Goal: Information Seeking & Learning: Understand process/instructions

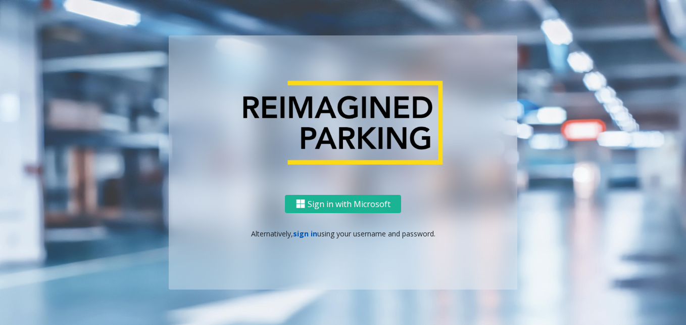
click at [300, 236] on link "sign in" at bounding box center [305, 233] width 24 height 10
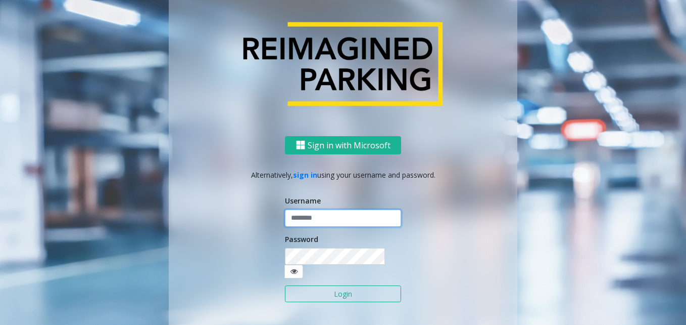
click at [321, 219] on input "text" at bounding box center [343, 217] width 116 height 17
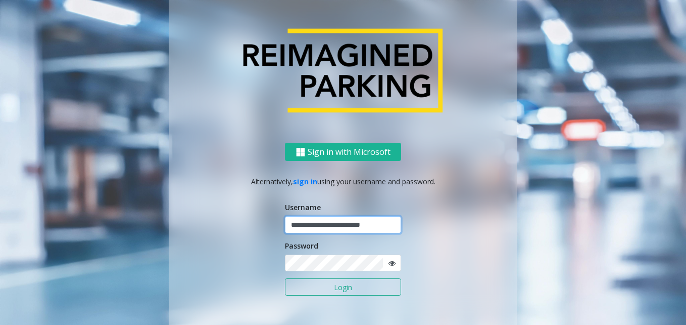
type input "**********"
click at [285, 278] on button "Login" at bounding box center [343, 286] width 116 height 17
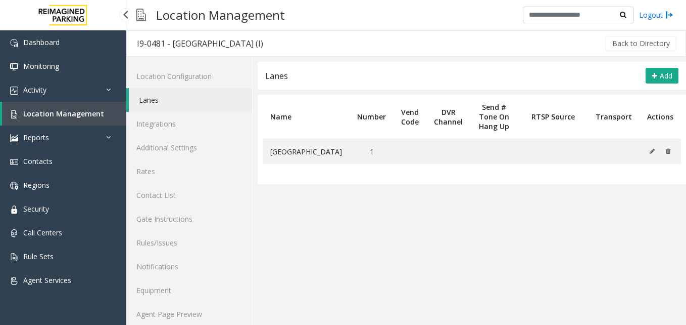
click at [87, 117] on span "Location Management" at bounding box center [63, 114] width 81 height 10
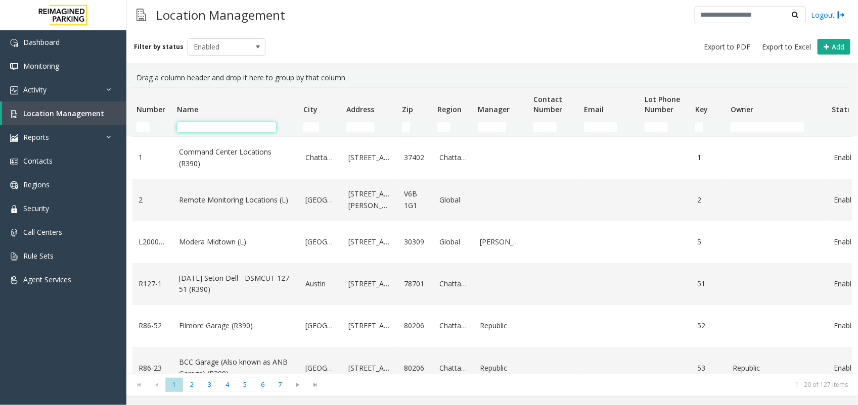
click at [219, 130] on input "Name Filter" at bounding box center [226, 127] width 99 height 10
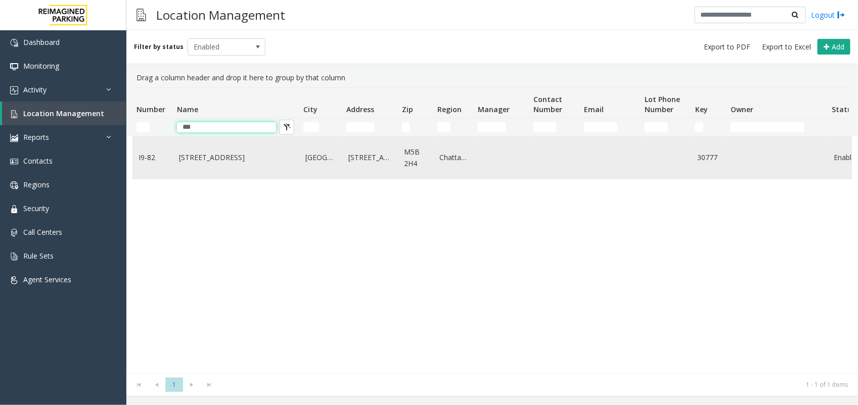
type input "***"
click at [235, 172] on td "[STREET_ADDRESS]" at bounding box center [236, 158] width 126 height 42
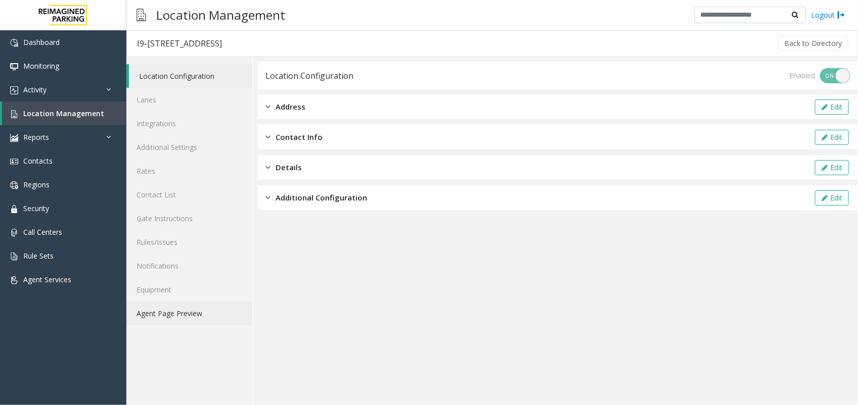
click at [209, 322] on link "Agent Page Preview" at bounding box center [189, 314] width 126 height 24
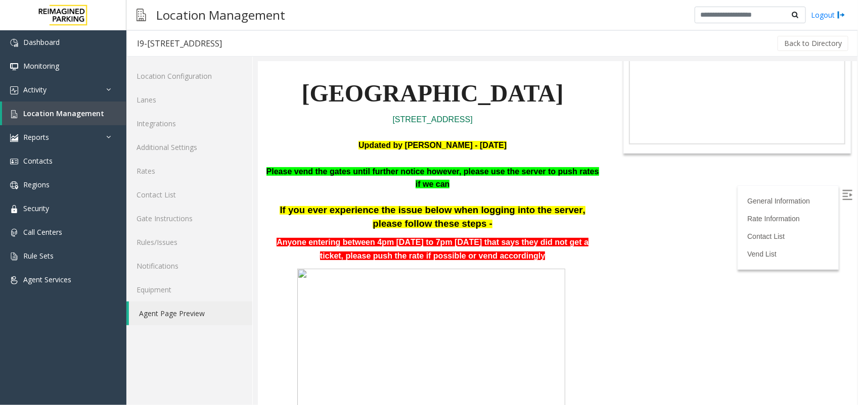
scroll to position [253, 0]
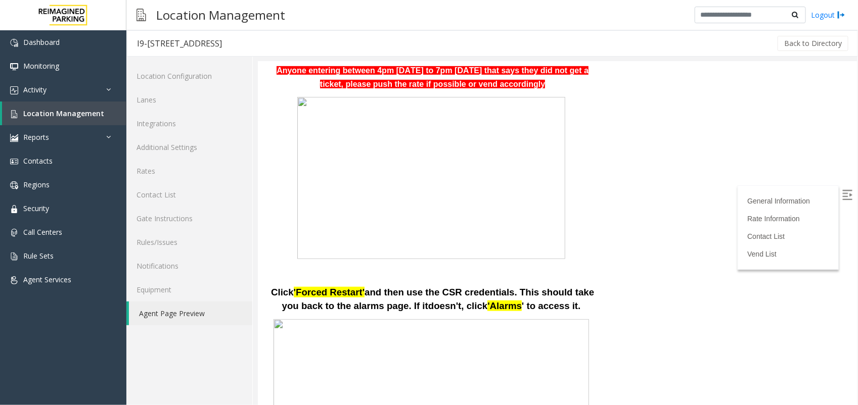
click at [379, 241] on span at bounding box center [430, 177] width 268 height 162
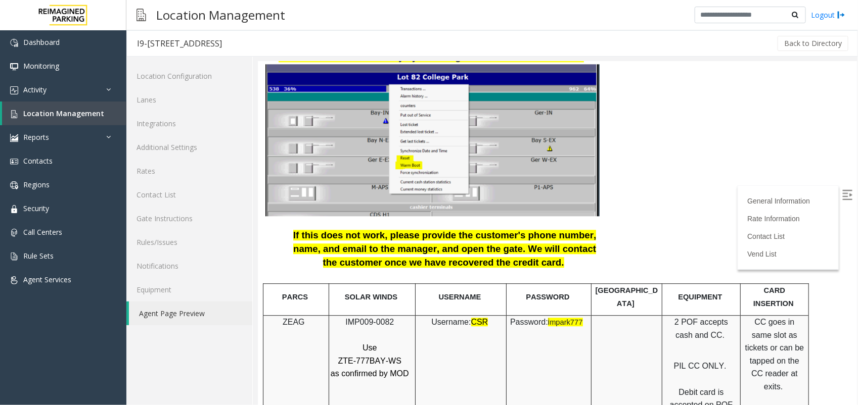
scroll to position [1201, 0]
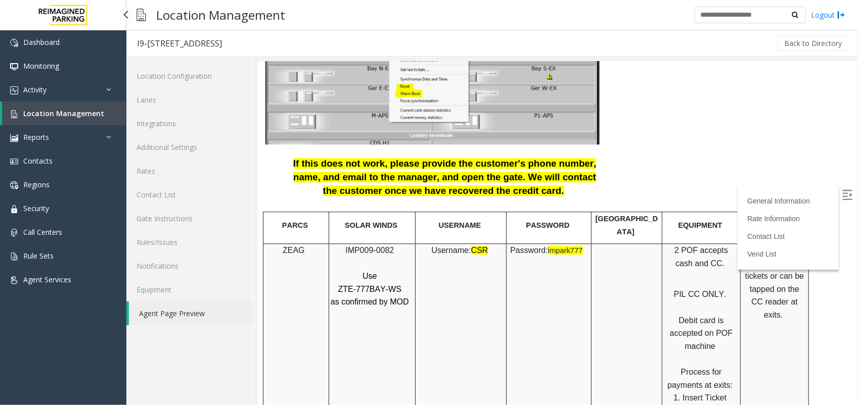
click at [62, 114] on span "Location Management" at bounding box center [63, 114] width 81 height 10
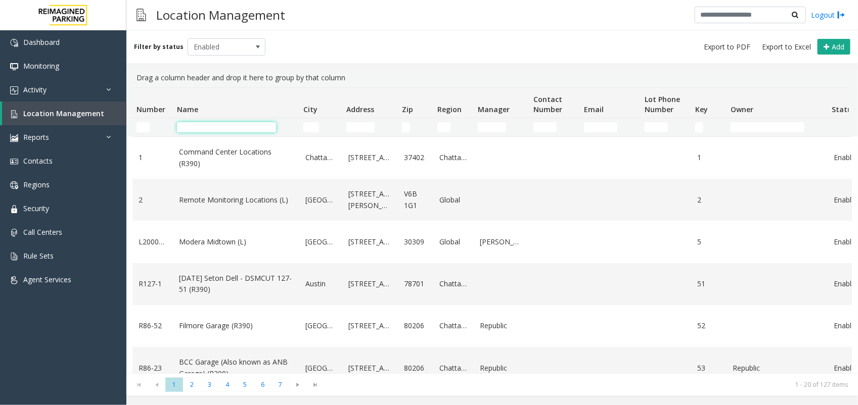
click at [201, 125] on input "Name Filter" at bounding box center [226, 127] width 99 height 10
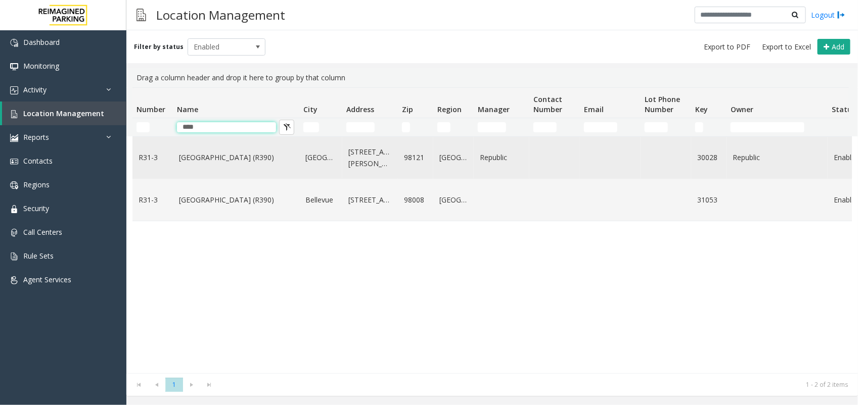
type input "****"
click at [212, 160] on link "[GEOGRAPHIC_DATA] (R390)" at bounding box center [236, 157] width 114 height 11
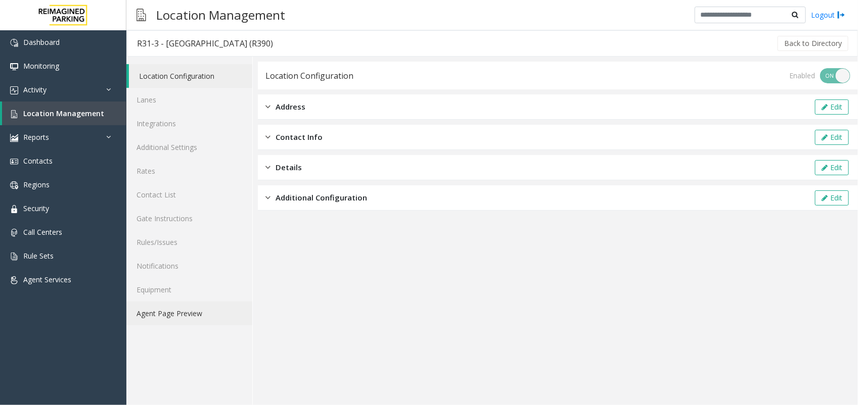
click at [151, 311] on link "Agent Page Preview" at bounding box center [189, 314] width 126 height 24
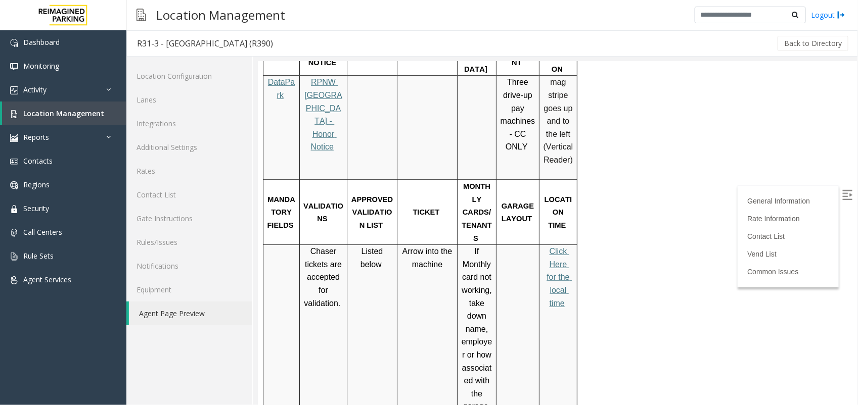
scroll to position [379, 0]
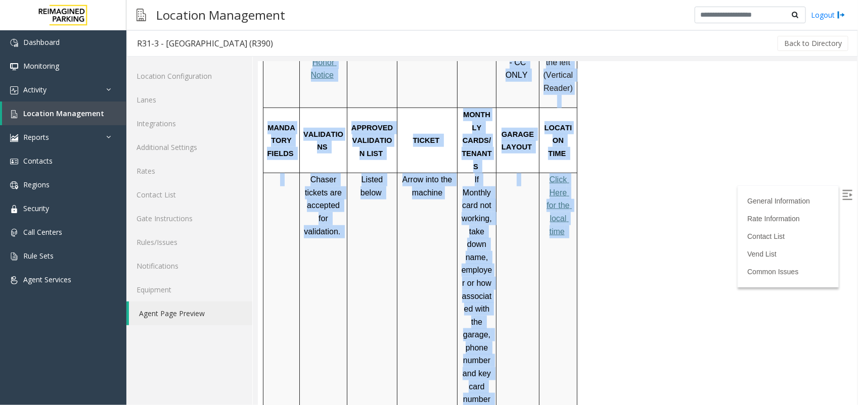
drag, startPoint x: 843, startPoint y: 200, endPoint x: 837, endPoint y: 198, distance: 6.6
click at [840, 197] on label at bounding box center [847, 196] width 15 height 15
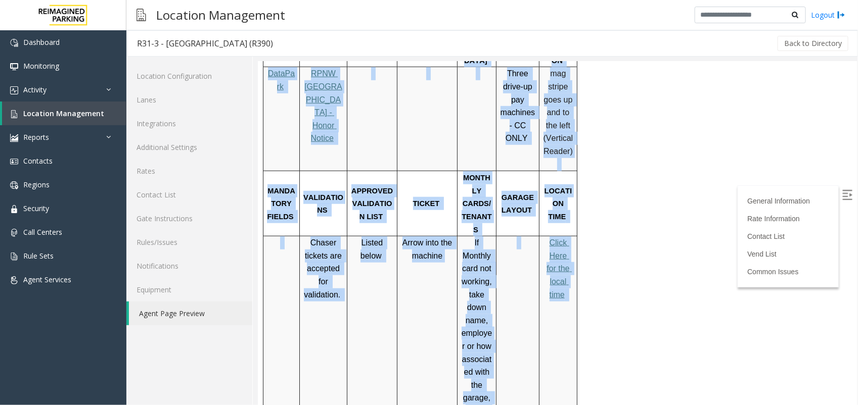
click at [568, 187] on span "LOCATION TIME" at bounding box center [558, 204] width 28 height 34
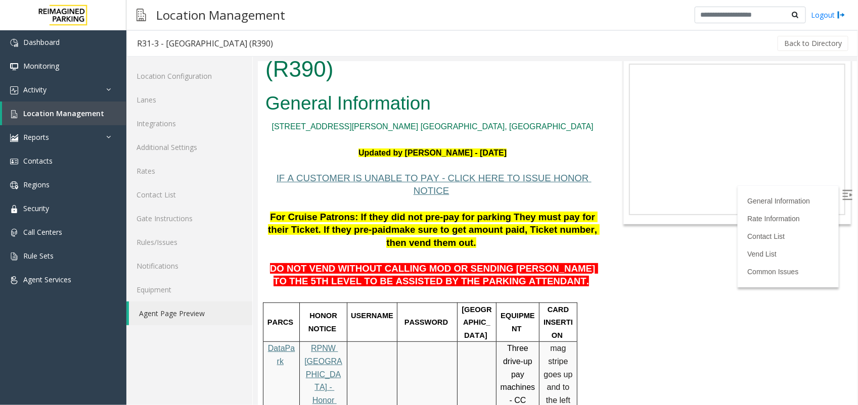
scroll to position [63, 0]
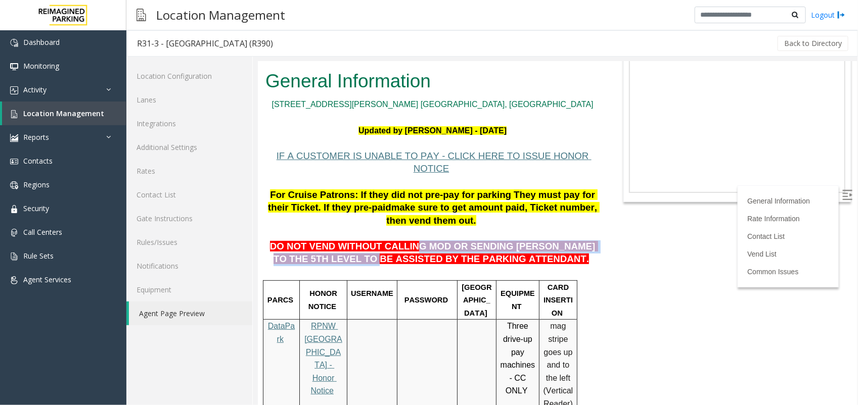
drag, startPoint x: 374, startPoint y: 247, endPoint x: 390, endPoint y: 239, distance: 18.1
click at [390, 241] on span "DO NOT VEND WITHOUT CALLING MOD OR SENDING [PERSON_NAME] TO THE 5TH LEVEL TO BE…" at bounding box center [433, 253] width 328 height 24
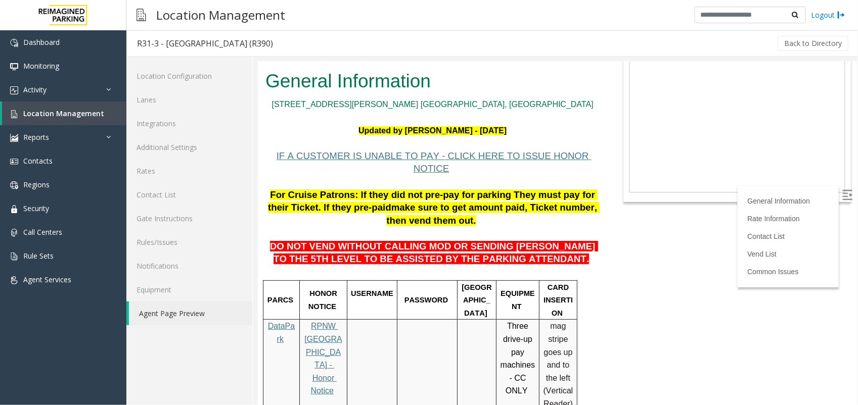
drag, startPoint x: 390, startPoint y: 239, endPoint x: 343, endPoint y: 239, distance: 47.0
click at [344, 241] on span "DO NOT VEND WITHOUT CALLING MOD OR SENDING [PERSON_NAME] TO THE 5TH LEVEL TO BE…" at bounding box center [433, 253] width 328 height 24
drag, startPoint x: 327, startPoint y: 231, endPoint x: 313, endPoint y: 236, distance: 13.9
click at [326, 241] on span "DO NOT VEND WITHOUT CALLING MOD OR SENDING [PERSON_NAME] TO THE 5TH LEVEL TO BE…" at bounding box center [433, 253] width 328 height 24
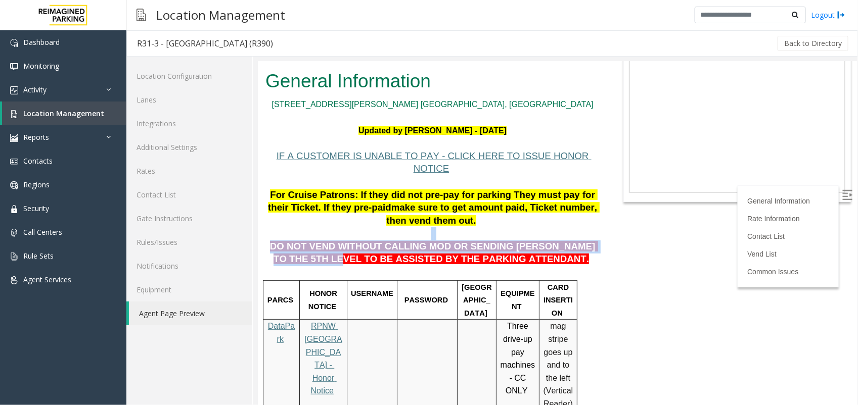
drag, startPoint x: 281, startPoint y: 242, endPoint x: 325, endPoint y: 218, distance: 49.5
click at [325, 227] on p "DO NOT VEND WITHOUT CALLING MOD OR SENDING [PERSON_NAME] TO THE 5TH LEVEL TO BE…" at bounding box center [432, 246] width 334 height 39
drag, startPoint x: 325, startPoint y: 218, endPoint x: 270, endPoint y: 236, distance: 57.4
click at [273, 241] on p "DO NOT VEND WITHOUT CALLING MOD OR SENDING [PERSON_NAME] TO THE 5TH LEVEL TO BE…" at bounding box center [432, 246] width 334 height 39
drag, startPoint x: 263, startPoint y: 242, endPoint x: 279, endPoint y: 234, distance: 17.9
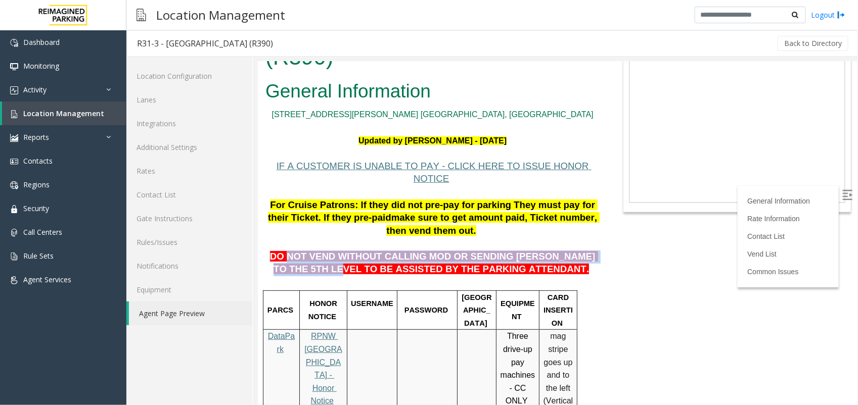
scroll to position [0, 0]
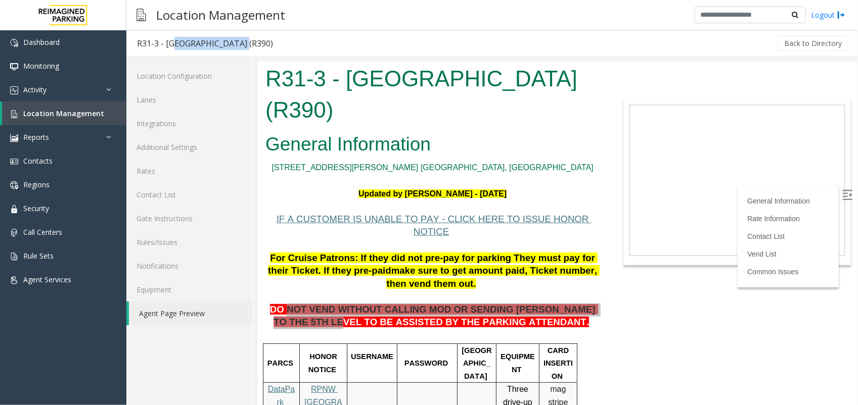
drag, startPoint x: 168, startPoint y: 43, endPoint x: 228, endPoint y: 39, distance: 60.8
click at [228, 39] on div "R31-3 - [GEOGRAPHIC_DATA] (R390)" at bounding box center [205, 43] width 136 height 13
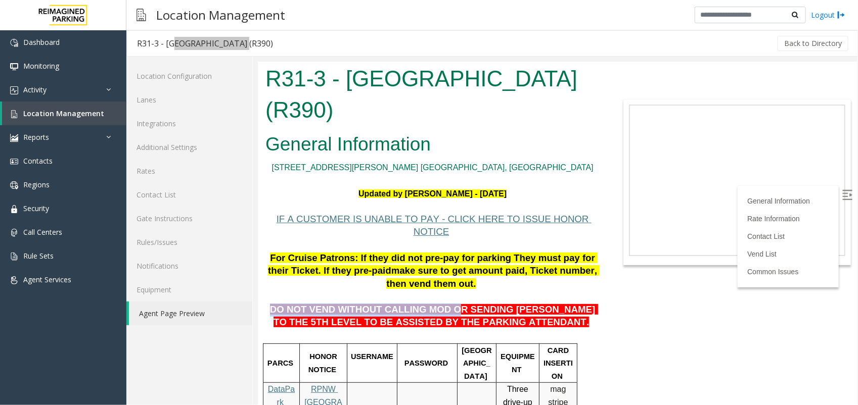
drag, startPoint x: 263, startPoint y: 300, endPoint x: 431, endPoint y: 297, distance: 167.4
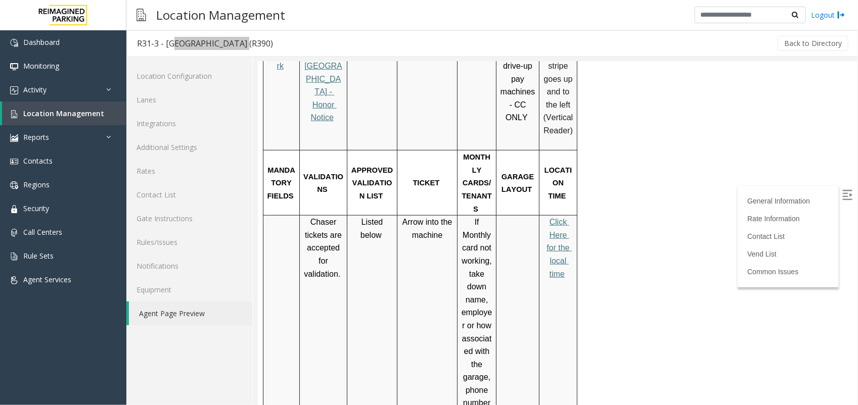
scroll to position [316, 0]
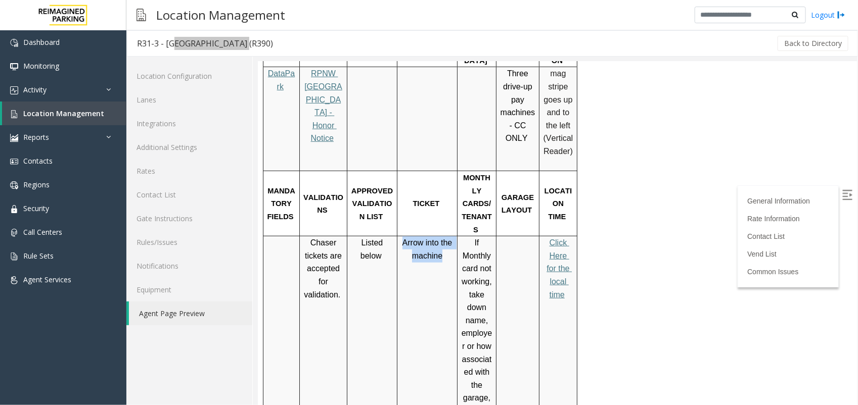
drag, startPoint x: 400, startPoint y: 202, endPoint x: 438, endPoint y: 219, distance: 41.6
click at [438, 236] on p "Arrow into the machine" at bounding box center [426, 249] width 53 height 26
drag, startPoint x: 438, startPoint y: 219, endPoint x: 434, endPoint y: 241, distance: 22.5
click at [434, 241] on td "Arrow into the machine" at bounding box center [427, 404] width 60 height 337
click at [68, 110] on span "Location Management" at bounding box center [63, 114] width 81 height 10
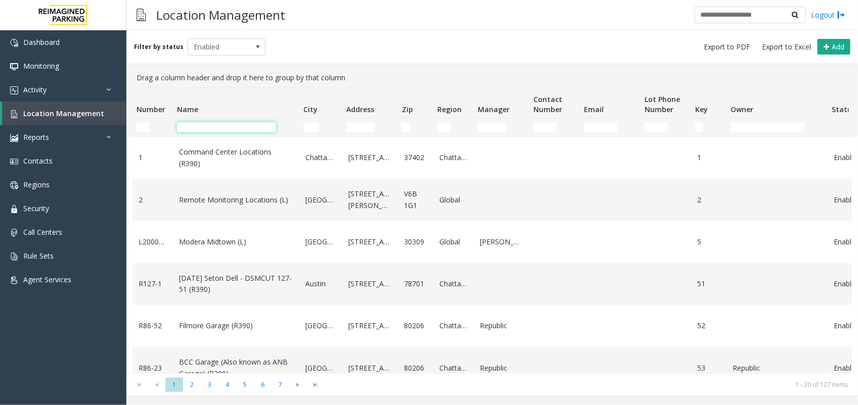
click at [237, 124] on input "Name Filter" at bounding box center [226, 127] width 99 height 10
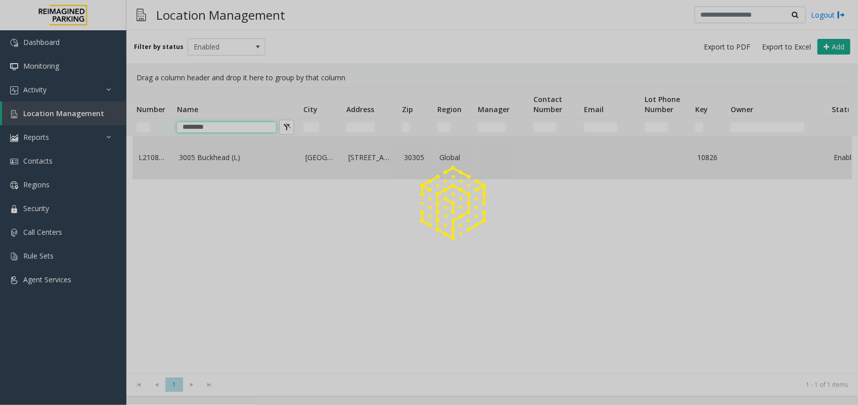
type input "********"
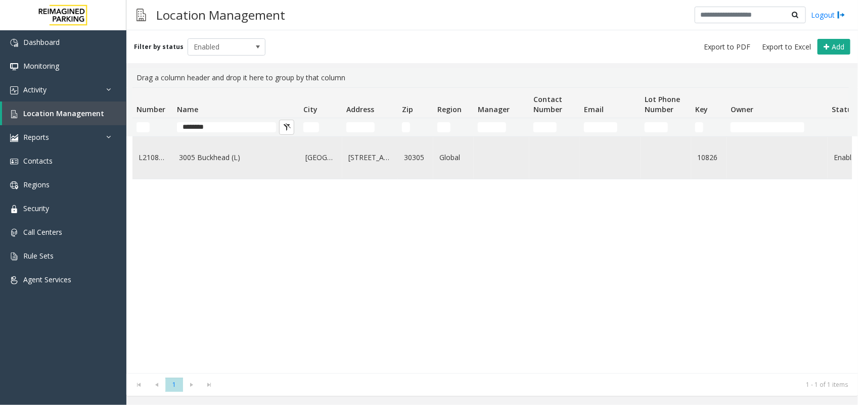
click at [188, 177] on td "3005 Buckhead (L)" at bounding box center [236, 158] width 126 height 42
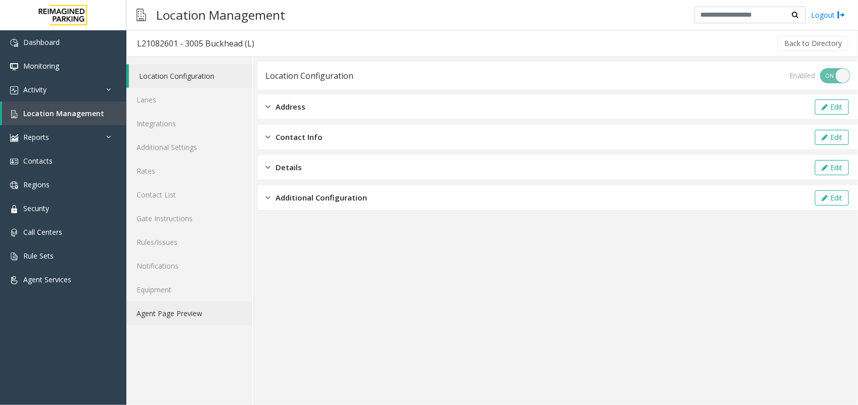
click at [217, 311] on link "Agent Page Preview" at bounding box center [189, 314] width 126 height 24
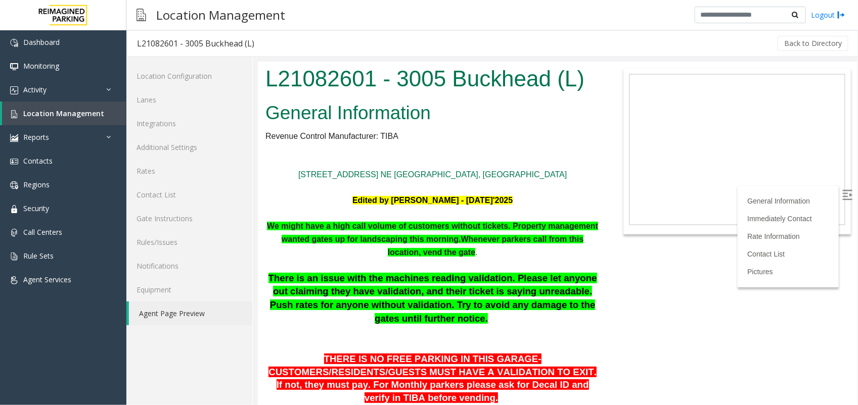
scroll to position [126, 0]
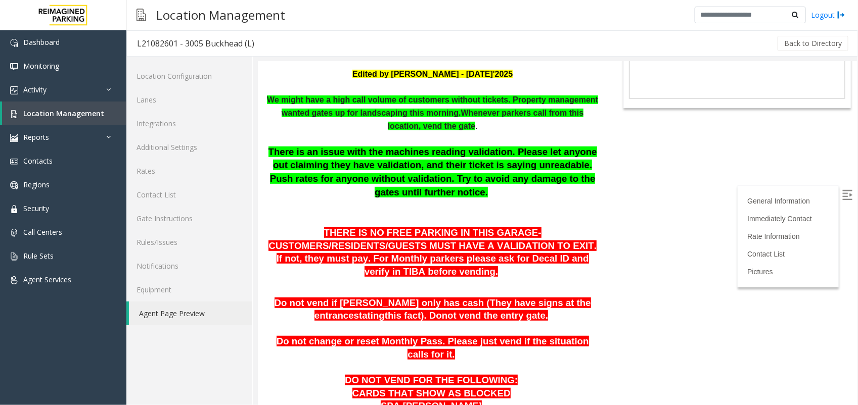
click at [842, 191] on img at bounding box center [847, 195] width 10 height 10
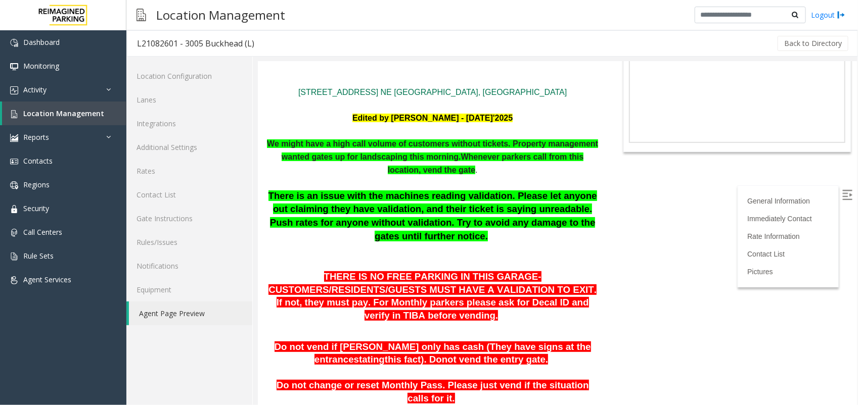
scroll to position [63, 0]
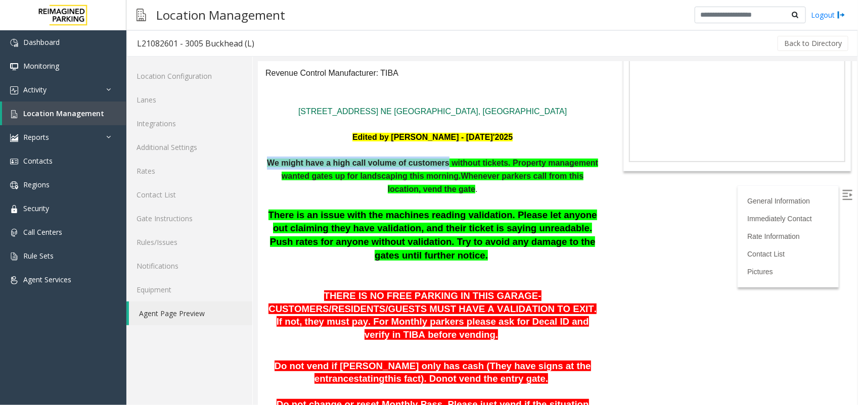
drag, startPoint x: 292, startPoint y: 163, endPoint x: 471, endPoint y: 163, distance: 179.5
click at [471, 163] on span "We might have a high call volume of customers without tickets. Property managem…" at bounding box center [431, 169] width 331 height 22
drag, startPoint x: 471, startPoint y: 163, endPoint x: 306, endPoint y: 173, distance: 165.6
click at [306, 173] on span "We might have a high call volume of customers without tickets. Property managem…" at bounding box center [431, 169] width 331 height 22
click at [428, 188] on b "Whenever parkers call from this location, vend the gate" at bounding box center [485, 182] width 196 height 22
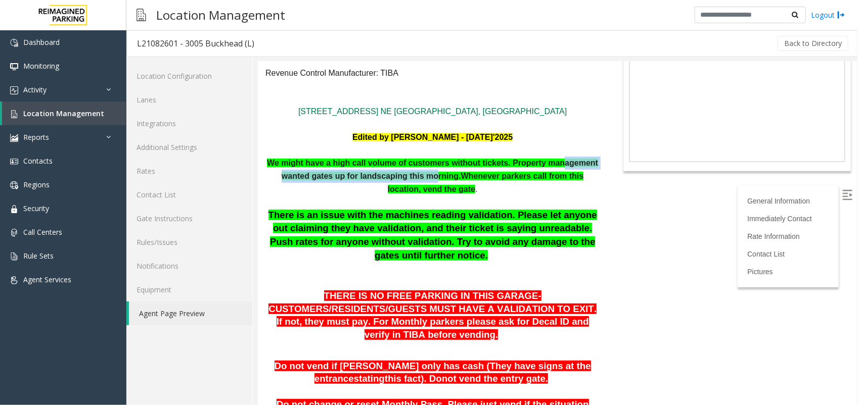
drag, startPoint x: 288, startPoint y: 176, endPoint x: 480, endPoint y: 175, distance: 191.6
click at [480, 175] on span "We might have a high call volume of customers without tickets. Property managem…" at bounding box center [431, 169] width 331 height 22
click at [356, 205] on p at bounding box center [432, 201] width 334 height 13
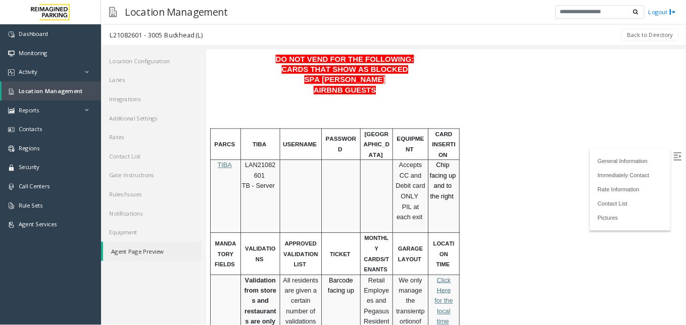
scroll to position [506, 0]
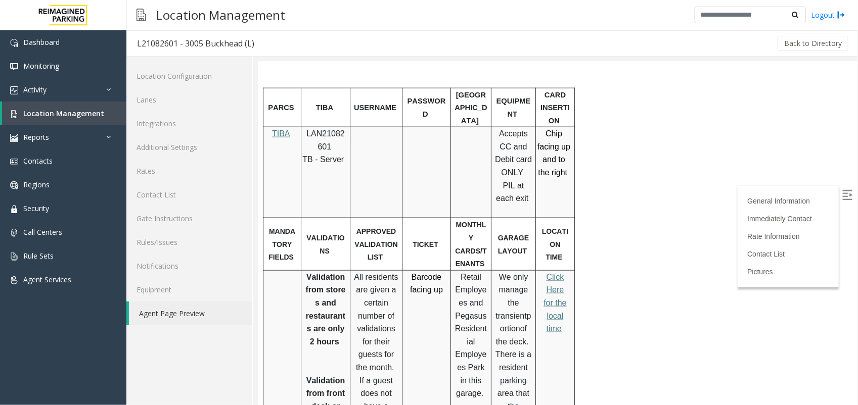
click at [414, 272] on span "Barcode facing up" at bounding box center [425, 283] width 33 height 22
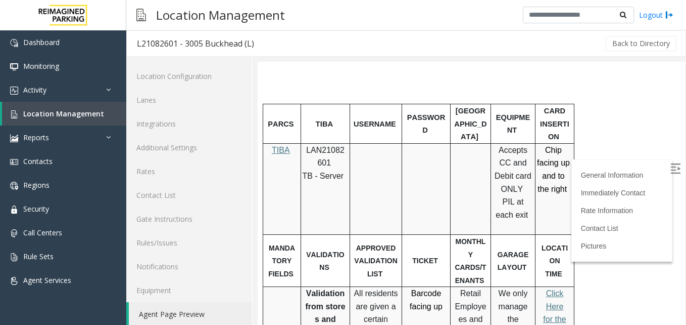
scroll to position [455, 0]
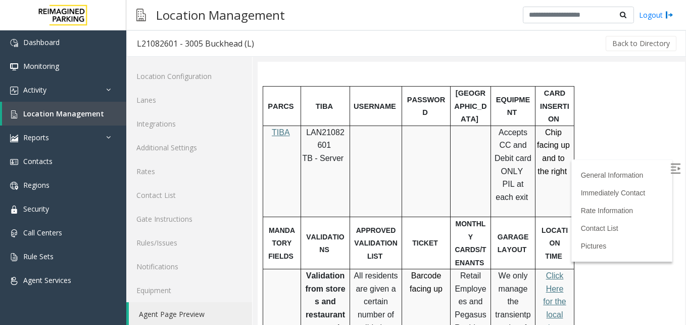
drag, startPoint x: 408, startPoint y: 252, endPoint x: 443, endPoint y: 263, distance: 36.0
click at [443, 269] on p "Barcode facing up" at bounding box center [426, 282] width 41 height 26
drag, startPoint x: 443, startPoint y: 263, endPoint x: 429, endPoint y: 276, distance: 19.3
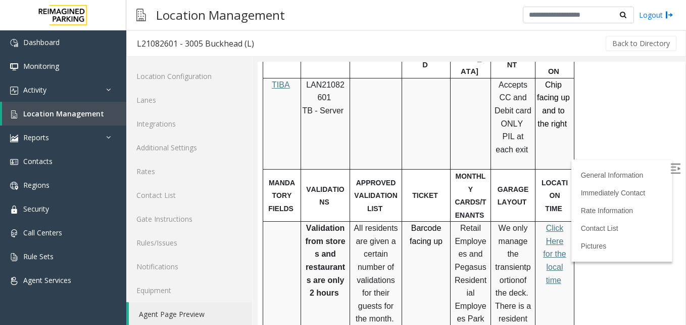
scroll to position [506, 0]
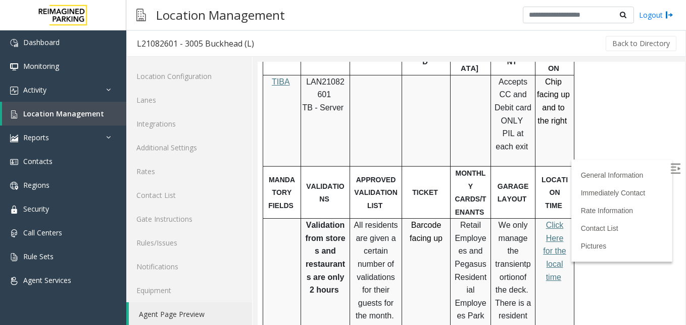
click at [555, 234] on link "Click Here for the local time" at bounding box center [554, 250] width 23 height 60
click at [328, 80] on span "LAN21082601" at bounding box center [325, 88] width 38 height 22
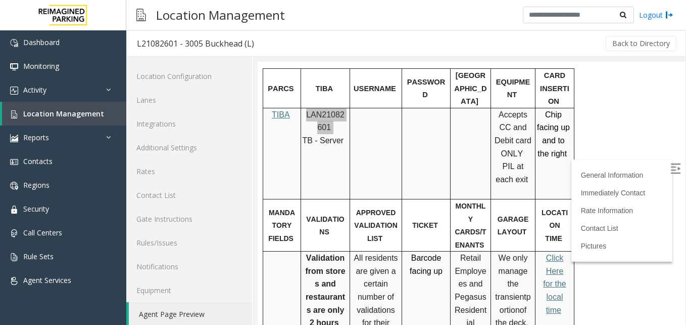
scroll to position [455, 0]
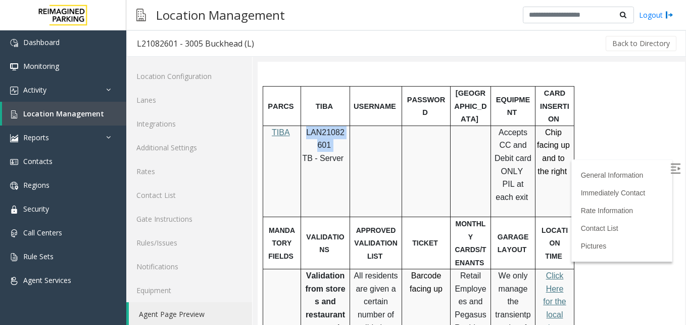
click at [332, 134] on span "LAN21082601" at bounding box center [325, 139] width 38 height 22
click at [404, 267] on div at bounding box center [426, 269] width 49 height 4
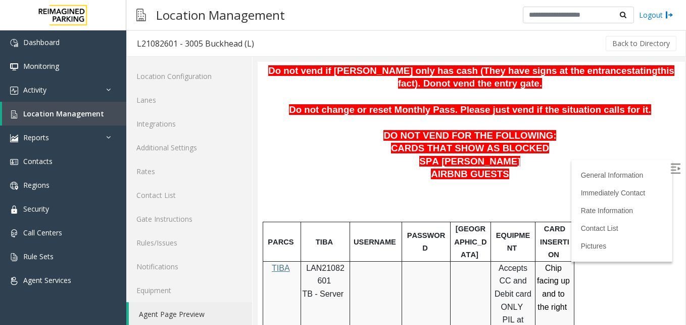
scroll to position [404, 0]
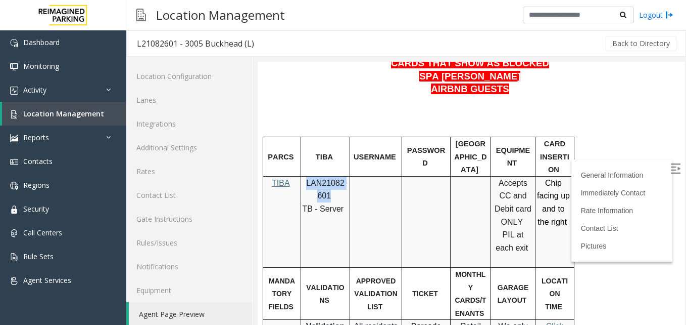
drag, startPoint x: 308, startPoint y: 185, endPoint x: 328, endPoint y: 198, distance: 23.7
click at [328, 198] on span "LAN21082601" at bounding box center [325, 189] width 38 height 22
drag, startPoint x: 328, startPoint y: 198, endPoint x: 317, endPoint y: 193, distance: 11.3
copy span "LAN21082601"
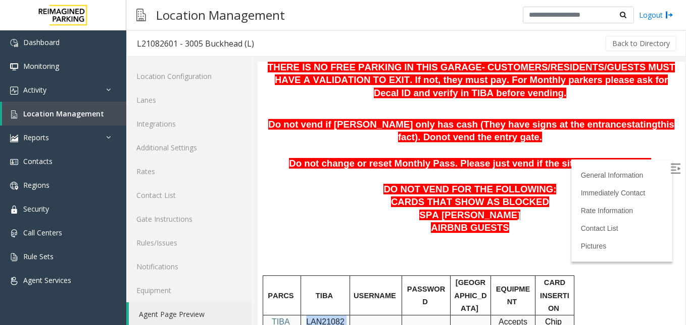
scroll to position [253, 0]
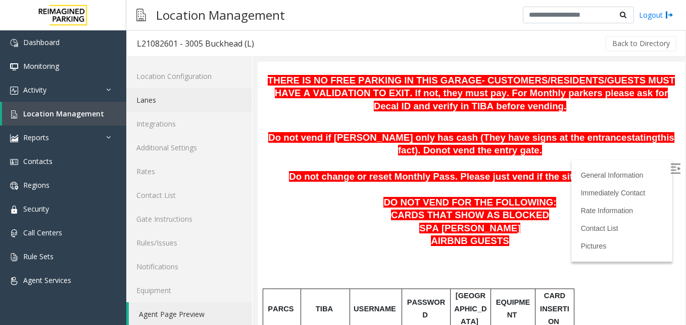
click at [152, 94] on link "Lanes" at bounding box center [189, 100] width 126 height 24
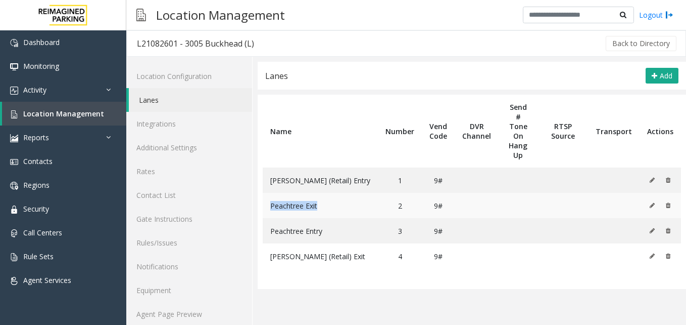
drag, startPoint x: 272, startPoint y: 175, endPoint x: 324, endPoint y: 170, distance: 51.8
click at [324, 193] on td "Peachtree Exit" at bounding box center [320, 205] width 115 height 25
click at [307, 251] on span "[PERSON_NAME] (Retail) Exit" at bounding box center [317, 256] width 95 height 10
drag, startPoint x: 336, startPoint y: 145, endPoint x: 297, endPoint y: 158, distance: 41.6
click at [297, 167] on td "[PERSON_NAME] (Retail) Entry" at bounding box center [320, 179] width 115 height 25
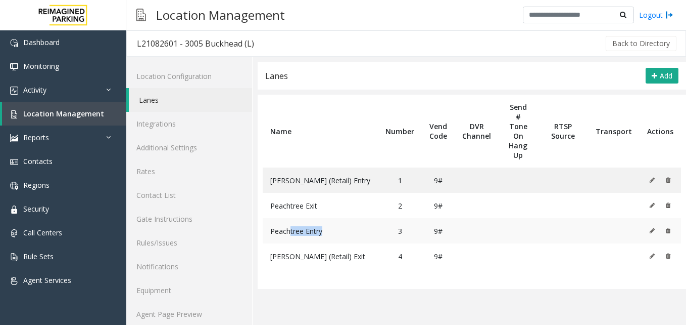
drag, startPoint x: 297, startPoint y: 158, endPoint x: 291, endPoint y: 195, distance: 37.3
click at [291, 218] on td "Peachtree Entry" at bounding box center [320, 230] width 115 height 25
drag, startPoint x: 291, startPoint y: 195, endPoint x: 339, endPoint y: 185, distance: 48.6
click at [339, 193] on td "Peachtree Exit" at bounding box center [320, 205] width 115 height 25
drag, startPoint x: 265, startPoint y: 155, endPoint x: 331, endPoint y: 150, distance: 65.4
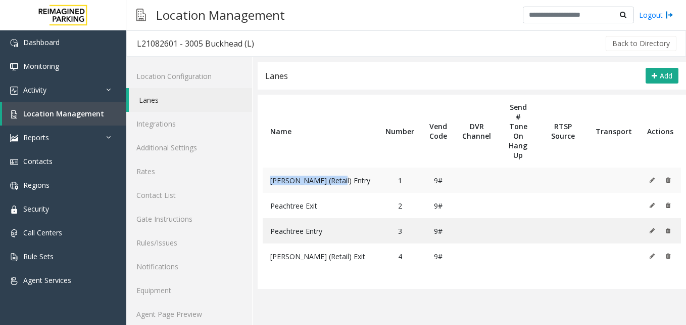
click at [331, 167] on td "[PERSON_NAME] (Retail) Entry" at bounding box center [320, 179] width 115 height 25
click at [167, 178] on link "Rates" at bounding box center [189, 171] width 126 height 24
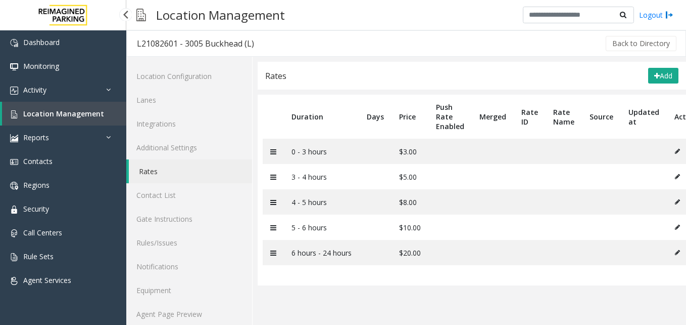
click at [24, 116] on span "Location Management" at bounding box center [63, 114] width 81 height 10
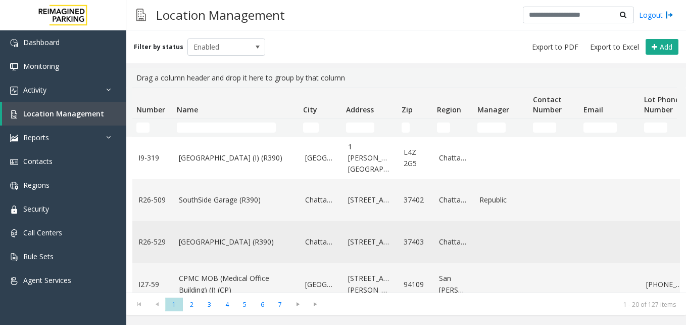
scroll to position [506, 0]
click at [231, 241] on link "[GEOGRAPHIC_DATA] (R390)" at bounding box center [236, 241] width 114 height 11
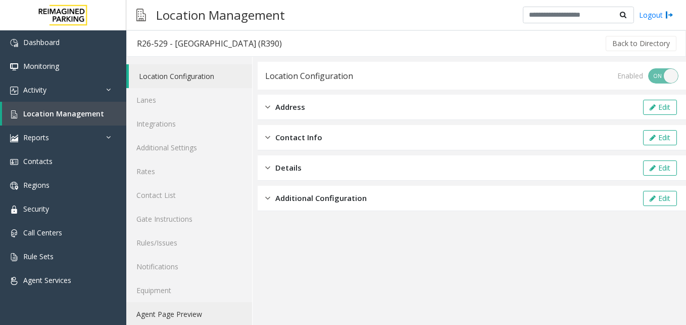
click at [167, 312] on link "Agent Page Preview" at bounding box center [189, 314] width 126 height 24
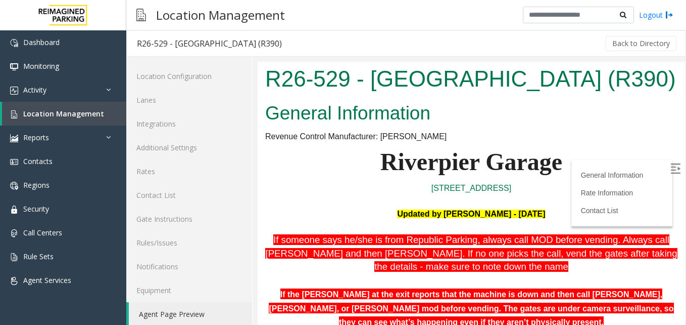
click at [669, 165] on label at bounding box center [676, 169] width 15 height 15
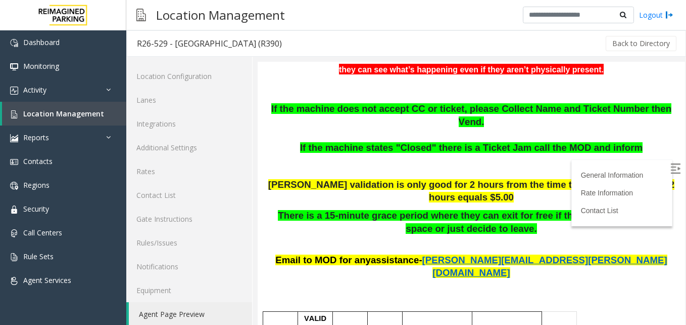
scroll to position [253, 0]
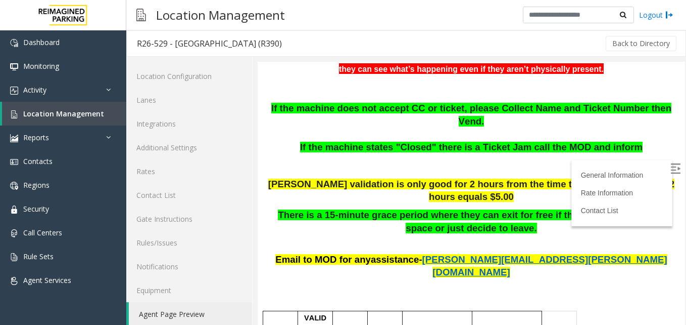
click at [454, 182] on span "[PERSON_NAME] validation is only good for 2 hours from the time they enter the …" at bounding box center [471, 190] width 406 height 24
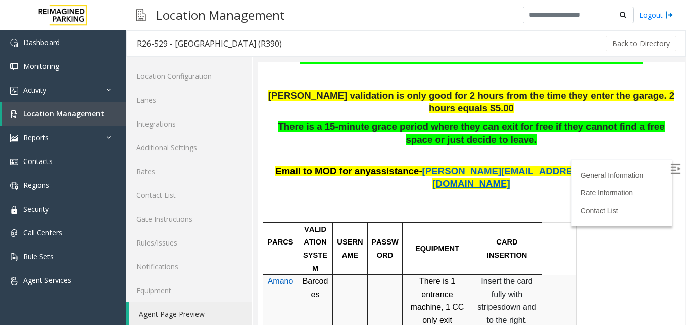
scroll to position [366, 0]
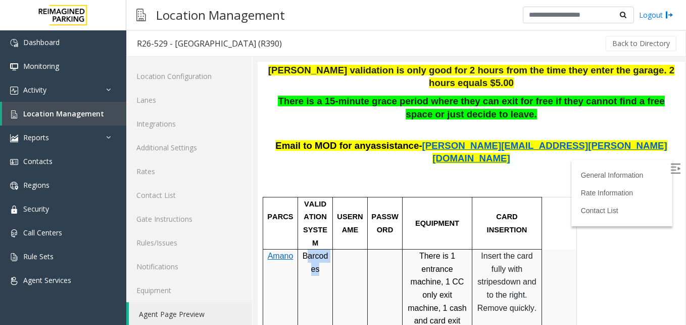
drag, startPoint x: 322, startPoint y: 228, endPoint x: 305, endPoint y: 222, distance: 17.6
click at [305, 249] on p "Barcodes" at bounding box center [315, 262] width 27 height 26
drag, startPoint x: 305, startPoint y: 222, endPoint x: 333, endPoint y: 242, distance: 33.8
click at [325, 249] on p "Barcodes" at bounding box center [315, 262] width 27 height 26
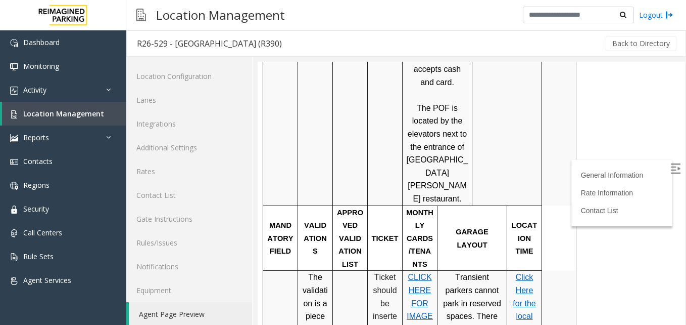
scroll to position [670, 0]
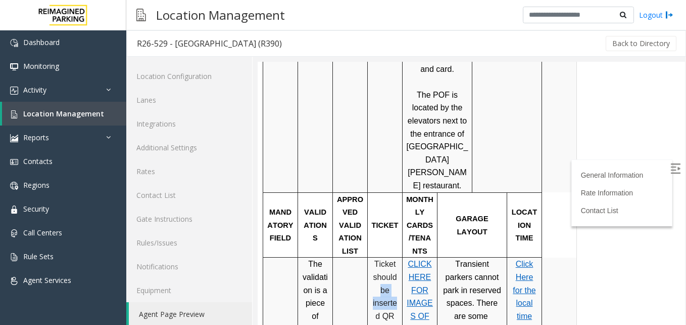
drag, startPoint x: 394, startPoint y: 214, endPoint x: 376, endPoint y: 206, distance: 19.9
click at [376, 257] on p "Ticket should be inserted QR code up" at bounding box center [385, 302] width 27 height 90
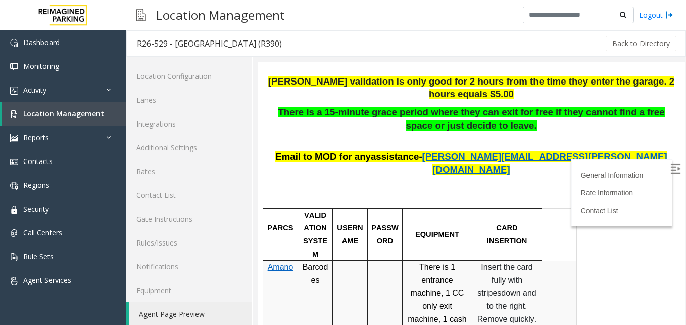
scroll to position [265, 0]
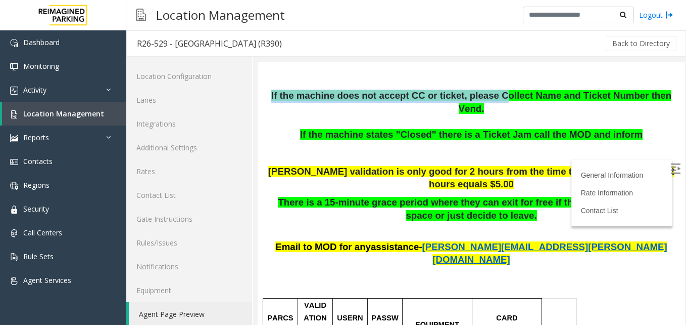
drag, startPoint x: 274, startPoint y: 101, endPoint x: 478, endPoint y: 103, distance: 204.2
click at [478, 103] on p "If the machine does not accept CC or ticket, please Collect Name and Ticket Num…" at bounding box center [471, 115] width 413 height 52
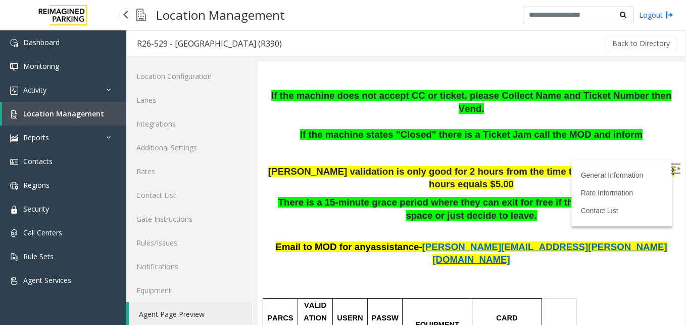
click at [83, 117] on span "Location Management" at bounding box center [63, 114] width 81 height 10
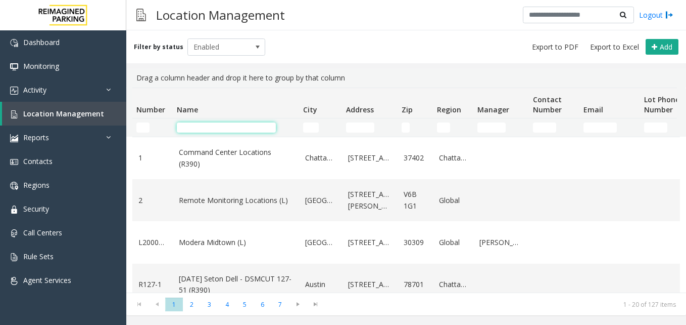
click at [208, 129] on input "Name Filter" at bounding box center [226, 127] width 99 height 10
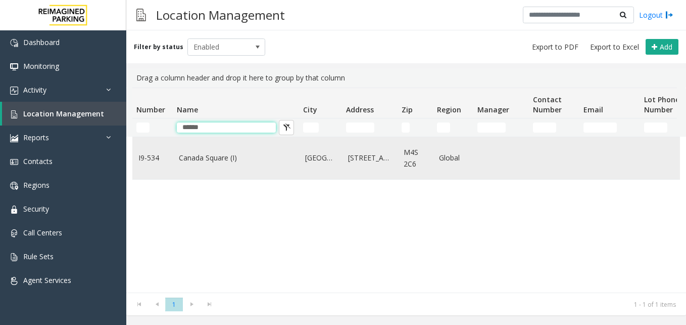
type input "******"
click at [242, 159] on link "Canada Square (I)" at bounding box center [236, 157] width 114 height 11
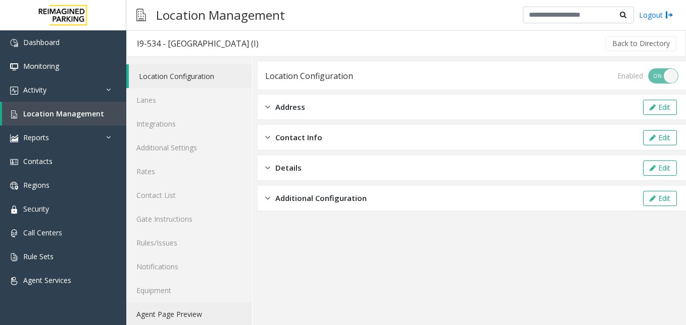
click at [182, 312] on link "Agent Page Preview" at bounding box center [189, 314] width 126 height 24
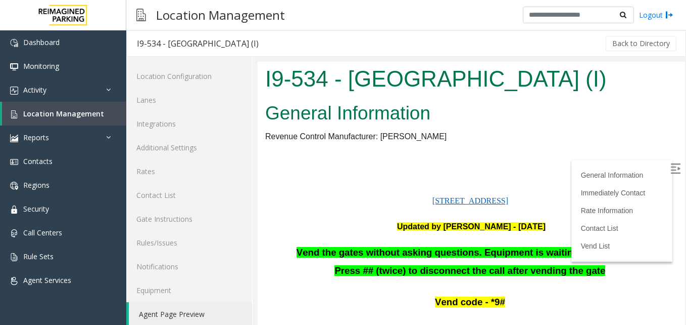
scroll to position [152, 0]
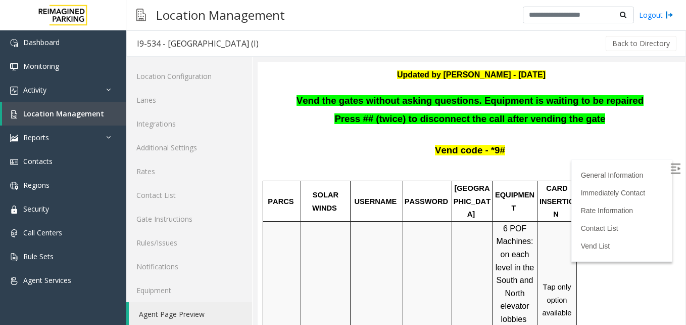
click at [671, 170] on img at bounding box center [676, 168] width 10 height 10
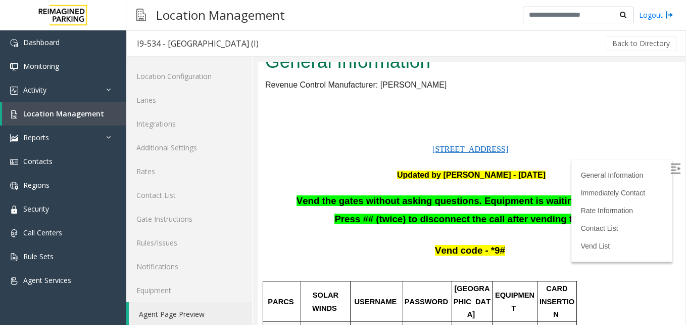
scroll to position [51, 0]
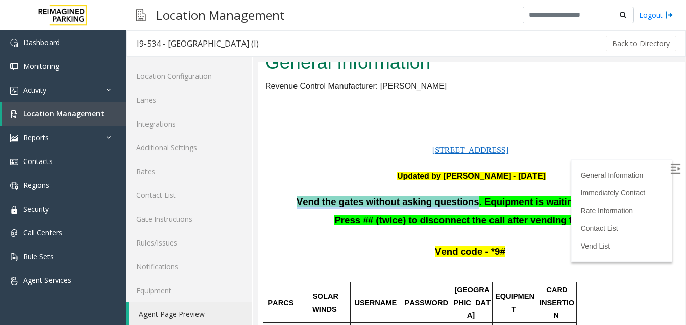
drag, startPoint x: 309, startPoint y: 204, endPoint x: 471, endPoint y: 206, distance: 161.8
click at [471, 206] on p "Vend the gates without asking questions. Equipment is waiting to be repaired" at bounding box center [471, 202] width 413 height 13
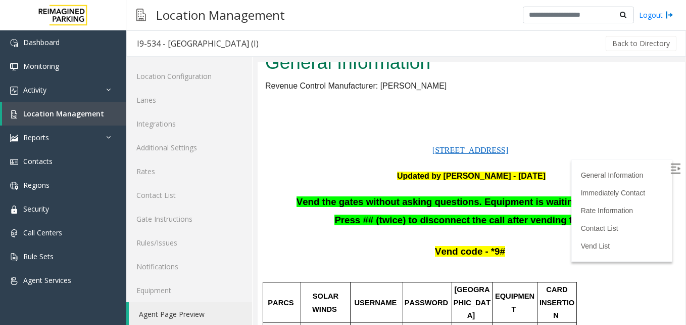
click at [355, 221] on span "Press ## (twice) to disconnect the call after vending the gate" at bounding box center [470, 219] width 271 height 11
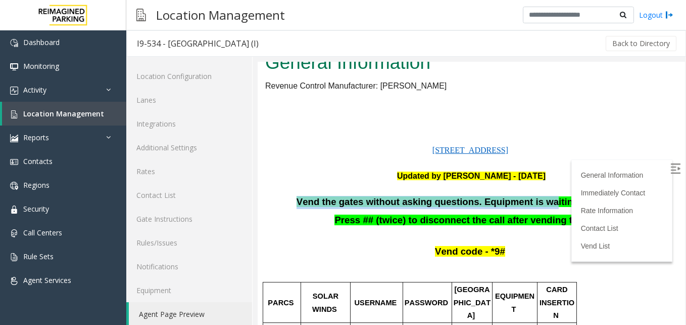
drag, startPoint x: 324, startPoint y: 200, endPoint x: 538, endPoint y: 206, distance: 214.4
click at [538, 206] on span "Vend the gates without asking questions. Equipment is waiting to be repaired" at bounding box center [470, 201] width 347 height 11
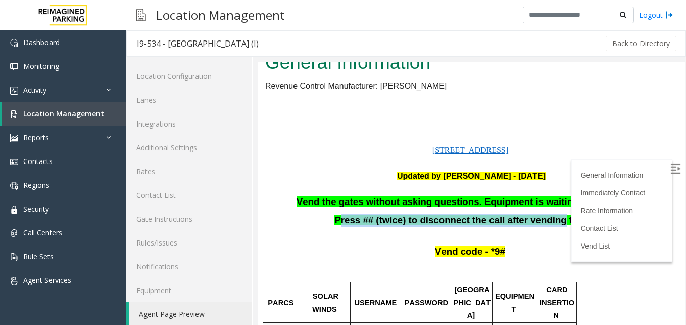
drag, startPoint x: 349, startPoint y: 224, endPoint x: 547, endPoint y: 223, distance: 198.2
click at [547, 223] on span "Press ## (twice) to disconnect the call after vending the gate" at bounding box center [470, 219] width 271 height 11
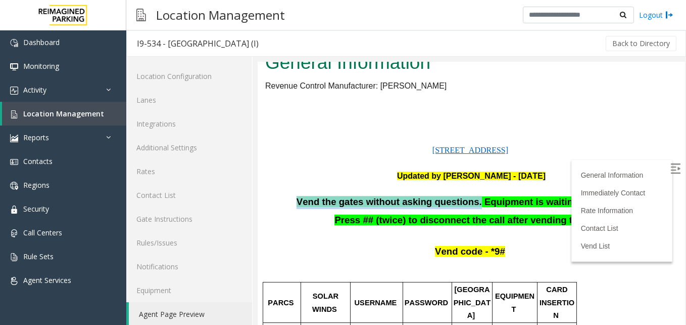
drag, startPoint x: 301, startPoint y: 204, endPoint x: 472, endPoint y: 200, distance: 170.4
click at [472, 200] on p "Vend the gates without asking questions. Equipment is waiting to be repaired" at bounding box center [471, 202] width 413 height 13
click at [286, 199] on p "Vend the gates without asking questions. Equipment is waiting to be repaired" at bounding box center [471, 202] width 413 height 13
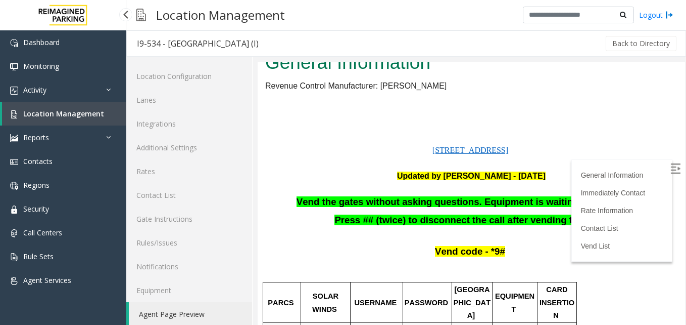
click at [50, 108] on link "Location Management" at bounding box center [64, 114] width 124 height 24
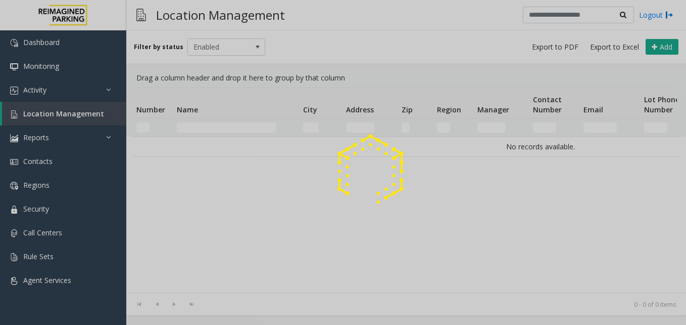
click at [213, 126] on div at bounding box center [343, 162] width 686 height 325
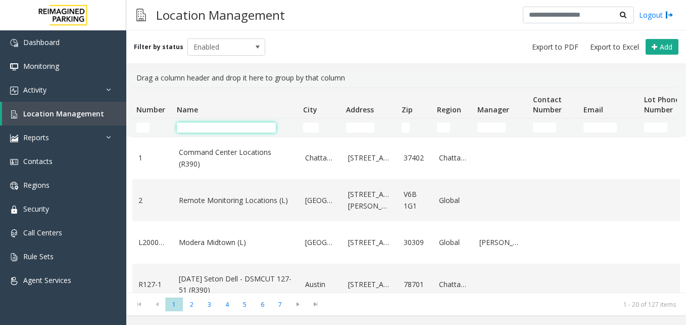
click at [213, 126] on input "Name Filter" at bounding box center [226, 127] width 99 height 10
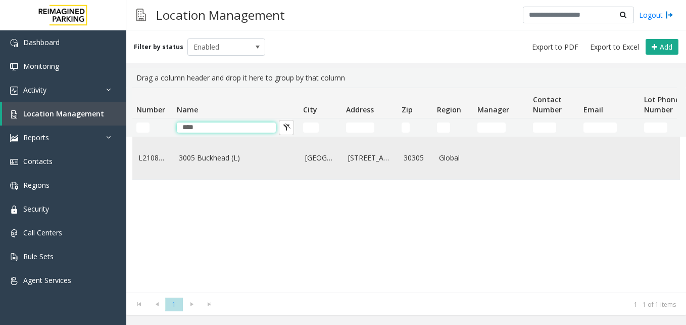
type input "****"
click at [205, 158] on link "3005 Buckhead (L)" at bounding box center [236, 157] width 114 height 11
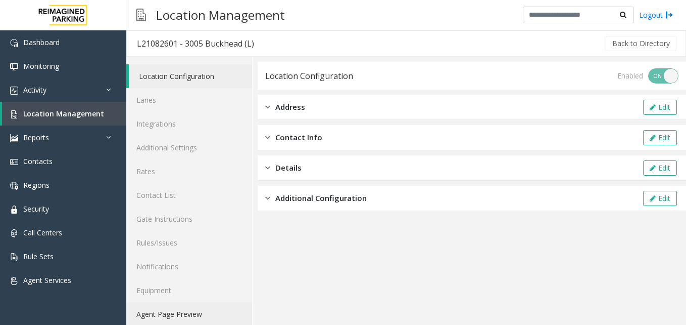
click at [212, 314] on link "Agent Page Preview" at bounding box center [189, 314] width 126 height 24
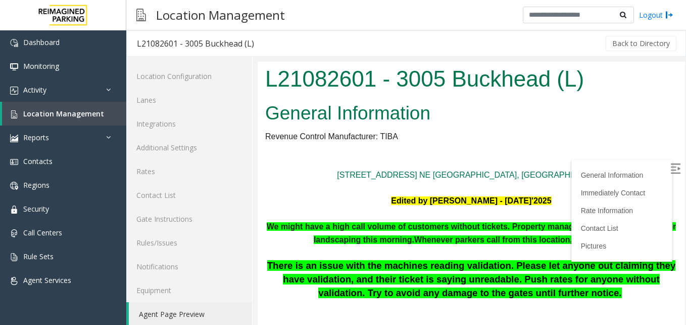
click at [671, 166] on img at bounding box center [676, 168] width 10 height 10
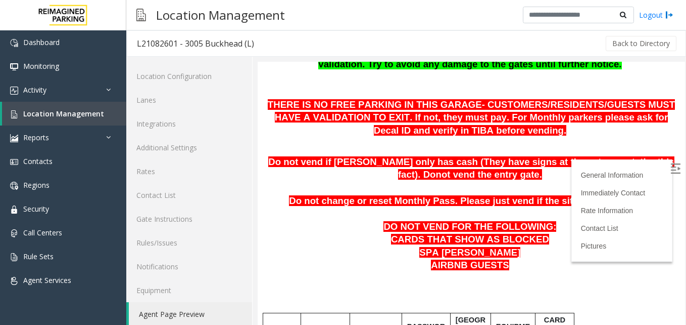
scroll to position [253, 0]
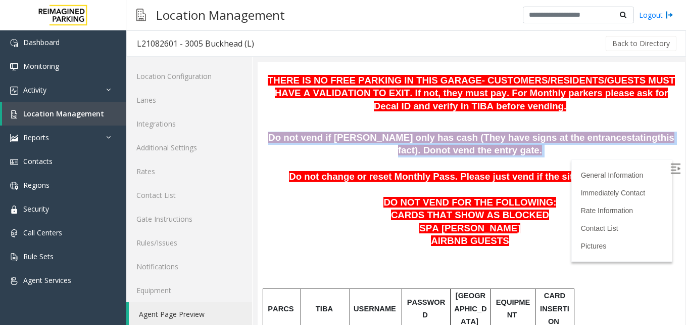
drag, startPoint x: 270, startPoint y: 135, endPoint x: 502, endPoint y: 157, distance: 233.1
click at [502, 157] on p "Do not vend if [PERSON_NAME] only has cash (They have signs at the entrance sta…" at bounding box center [471, 144] width 413 height 26
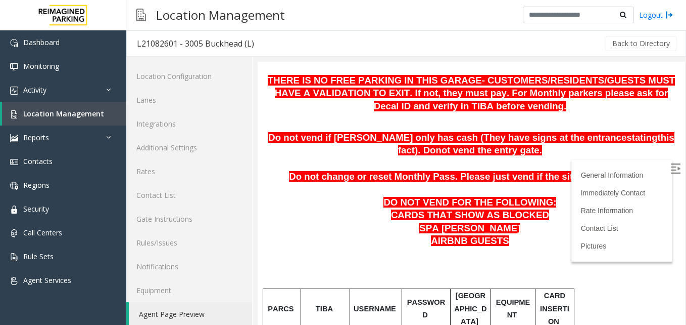
click at [352, 106] on p "THERE IS NO FREE PARKING IN THIS GARAGE- CUSTOMERS/RESIDENTS/GUESTS MUST HAVE A…" at bounding box center [471, 93] width 413 height 39
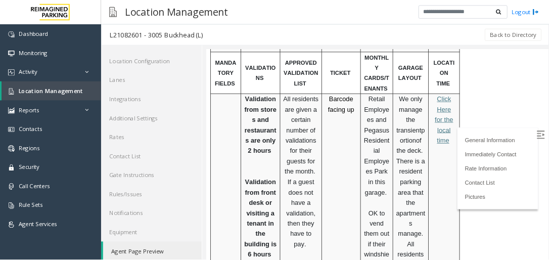
scroll to position [455, 0]
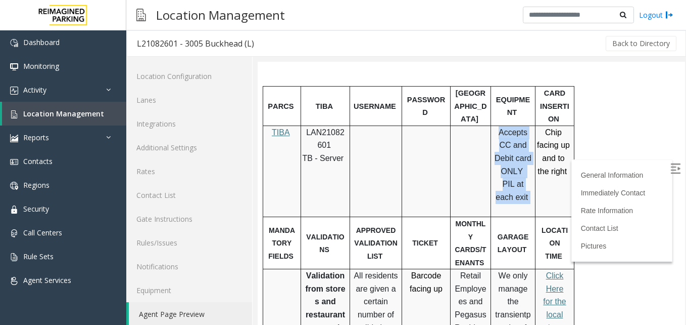
drag, startPoint x: 495, startPoint y: 132, endPoint x: 529, endPoint y: 179, distance: 58.1
click at [529, 179] on p "Accepts CC and Debit card ONLY PIL at each exit" at bounding box center [513, 165] width 37 height 78
drag, startPoint x: 529, startPoint y: 179, endPoint x: 499, endPoint y: 184, distance: 30.1
click at [499, 184] on p "Accepts CC and Debit card ONLY PIL at each exit" at bounding box center [513, 165] width 37 height 78
drag, startPoint x: 495, startPoint y: 136, endPoint x: 512, endPoint y: 140, distance: 17.1
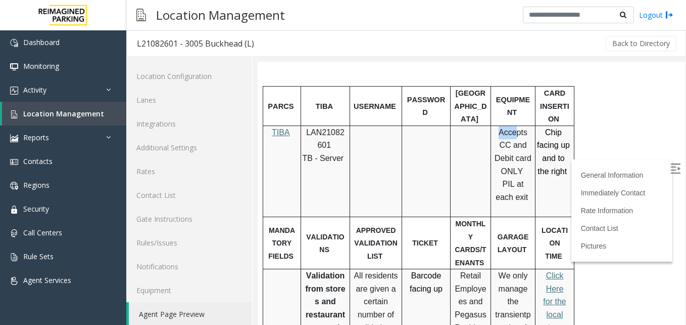
click at [512, 140] on p "Accepts CC and Debit card ONLY PIL at each exit" at bounding box center [513, 165] width 37 height 78
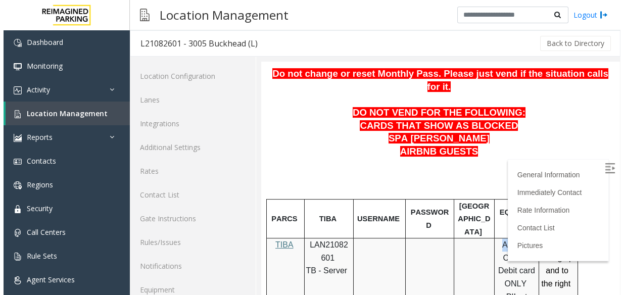
scroll to position [381, 0]
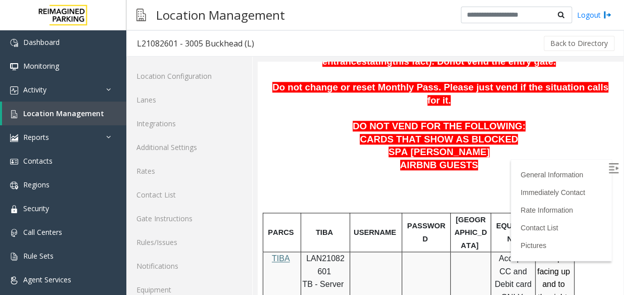
drag, startPoint x: 494, startPoint y: 257, endPoint x: 508, endPoint y: 260, distance: 13.5
click at [508, 260] on p "Accepts CC and Debit card ONLY PIL at each exit" at bounding box center [513, 291] width 37 height 78
drag, startPoint x: 508, startPoint y: 260, endPoint x: 364, endPoint y: 173, distance: 167.8
click at [365, 213] on td "USERNAME" at bounding box center [376, 232] width 52 height 39
drag, startPoint x: 520, startPoint y: 220, endPoint x: 532, endPoint y: 247, distance: 29.2
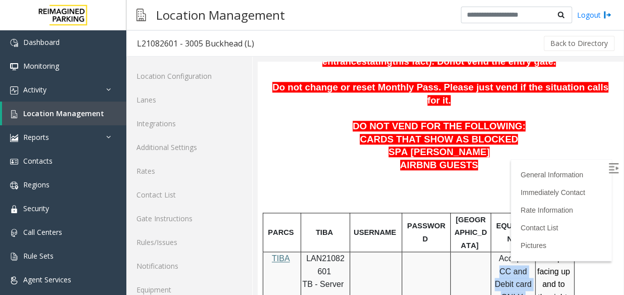
click at [532, 252] on div "Accepts CC and Debit card ONLY PIL at each exit" at bounding box center [513, 297] width 44 height 90
drag, startPoint x: 532, startPoint y: 247, endPoint x: 517, endPoint y: 238, distance: 17.7
click at [516, 254] on span "Accepts CC and Debit card ONLY" at bounding box center [513, 278] width 37 height 48
drag, startPoint x: 523, startPoint y: 221, endPoint x: 528, endPoint y: 226, distance: 7.5
click at [528, 252] on p "Accepts CC and Debit card ONLY PIL at each exit" at bounding box center [513, 291] width 37 height 78
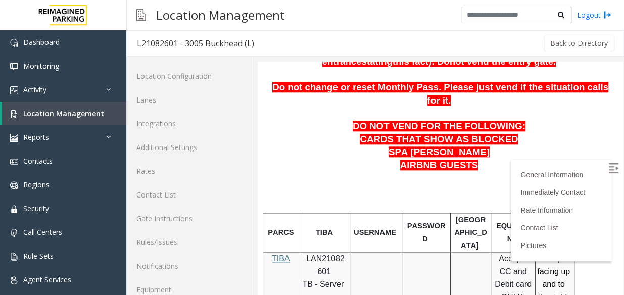
click at [472, 252] on td at bounding box center [471, 297] width 40 height 91
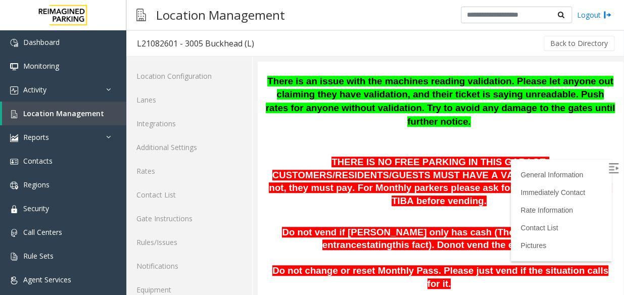
scroll to position [243, 0]
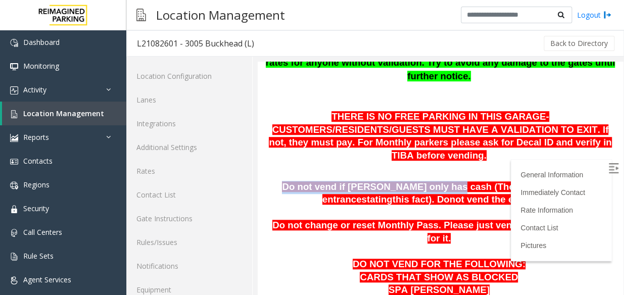
drag, startPoint x: 266, startPoint y: 162, endPoint x: 407, endPoint y: 164, distance: 141.1
click at [407, 181] on span "Do not vend if [PERSON_NAME] only has cash (They have signs at the entrance" at bounding box center [440, 193] width 316 height 24
click at [410, 181] on span "Do not vend if [PERSON_NAME] only has cash (They have signs at the entrance" at bounding box center [440, 193] width 316 height 24
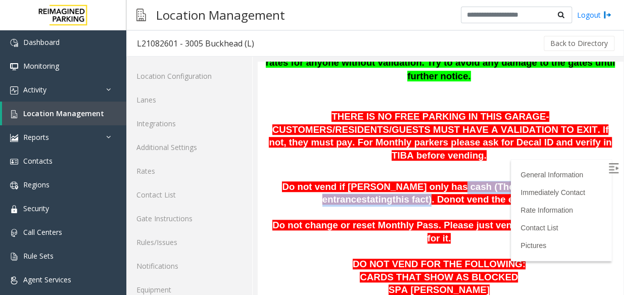
drag, startPoint x: 410, startPoint y: 160, endPoint x: 590, endPoint y: 164, distance: 179.5
click at [590, 181] on span "Do not vend if [PERSON_NAME] only has cash (They have signs at the entrance sta…" at bounding box center [440, 193] width 316 height 24
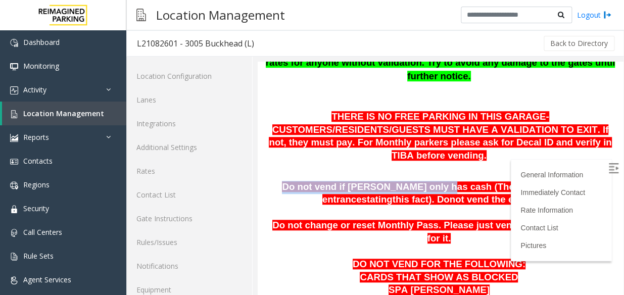
drag, startPoint x: 278, startPoint y: 158, endPoint x: 403, endPoint y: 164, distance: 125.5
click at [403, 181] on span "Do not vend if [PERSON_NAME] only has cash (They have signs at the entrance" at bounding box center [440, 193] width 316 height 24
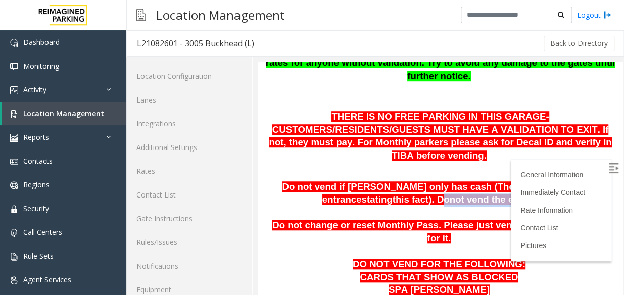
drag, startPoint x: 403, startPoint y: 164, endPoint x: 514, endPoint y: 177, distance: 111.0
click at [514, 181] on p "Do not vend if [PERSON_NAME] only has cash (They have signs at the entrance sta…" at bounding box center [440, 194] width 350 height 26
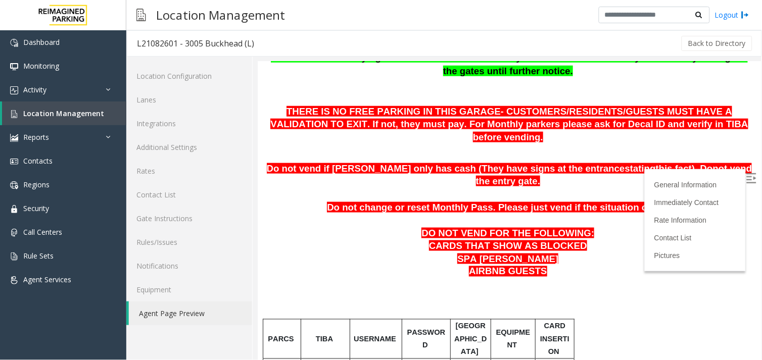
scroll to position [224, 0]
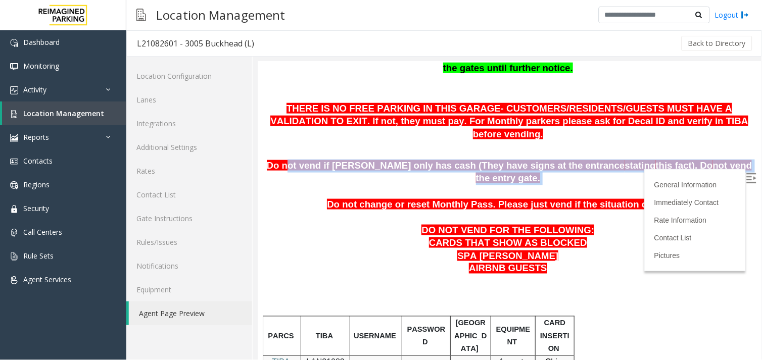
drag, startPoint x: 300, startPoint y: 150, endPoint x: 406, endPoint y: 170, distance: 108.1
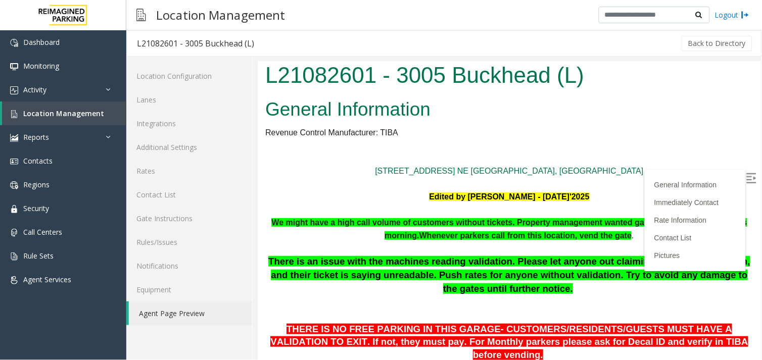
scroll to position [0, 0]
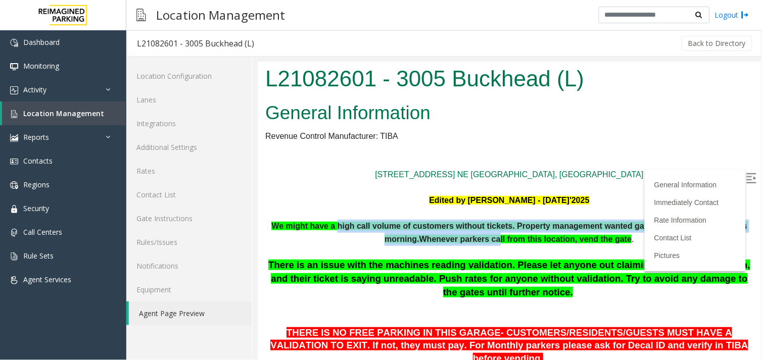
drag, startPoint x: 335, startPoint y: 220, endPoint x: 495, endPoint y: 245, distance: 162.6
click at [495, 245] on p "We might have a high call volume of customers without tickets. Property managem…" at bounding box center [509, 232] width 488 height 26
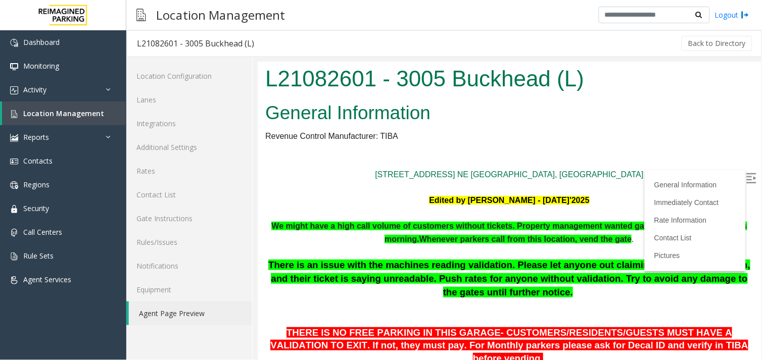
click at [571, 242] on b "Whenever parkers call from this location, vend the gate" at bounding box center [525, 239] width 213 height 9
click at [417, 223] on span "We might have a high call volume of customers without tickets. Property managem…" at bounding box center [509, 232] width 476 height 22
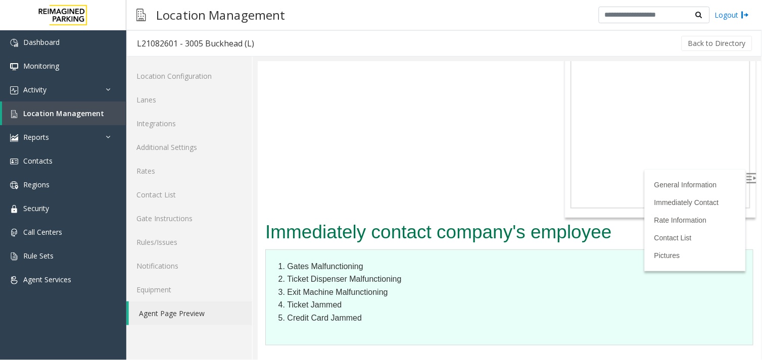
scroll to position [1904, 0]
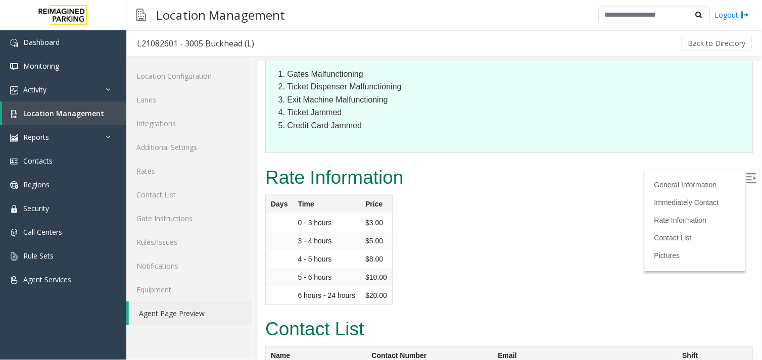
drag, startPoint x: 272, startPoint y: 232, endPoint x: 331, endPoint y: 232, distance: 58.6
drag, startPoint x: 318, startPoint y: 227, endPoint x: 274, endPoint y: 228, distance: 44.0
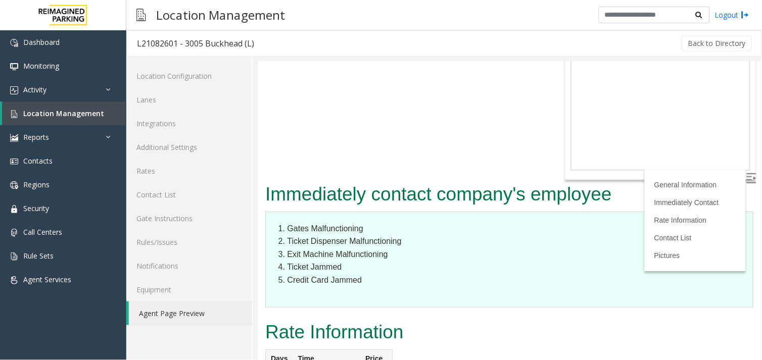
scroll to position [1735, 0]
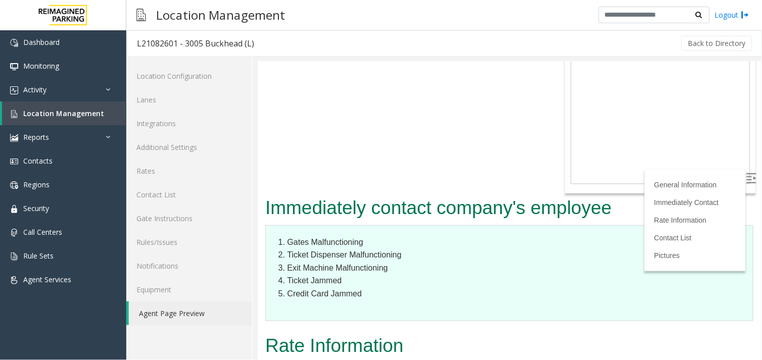
drag, startPoint x: 288, startPoint y: 237, endPoint x: 377, endPoint y: 238, distance: 88.5
drag, startPoint x: 377, startPoint y: 238, endPoint x: 384, endPoint y: 250, distance: 13.6
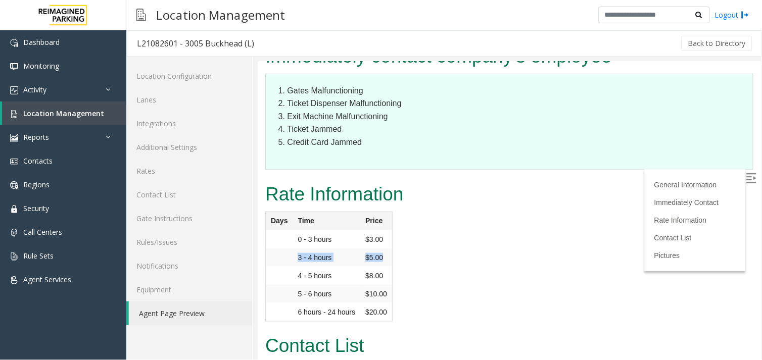
scroll to position [1904, 0]
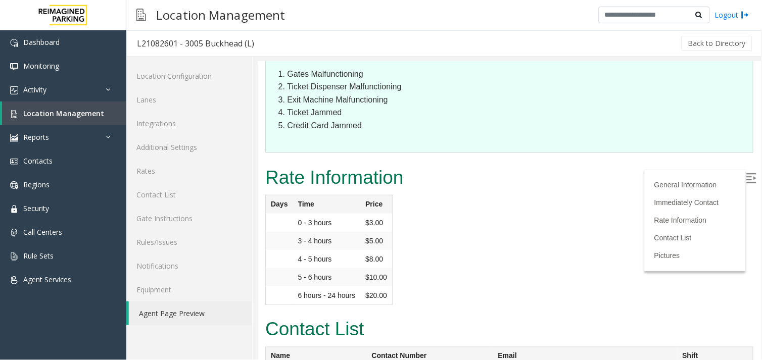
drag, startPoint x: 677, startPoint y: 229, endPoint x: 662, endPoint y: 224, distance: 15.3
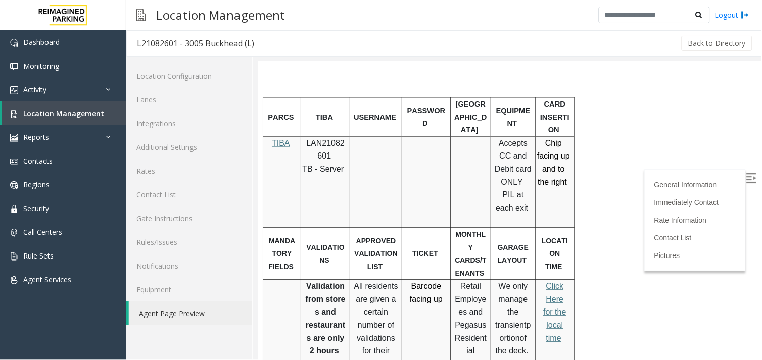
scroll to position [449, 0]
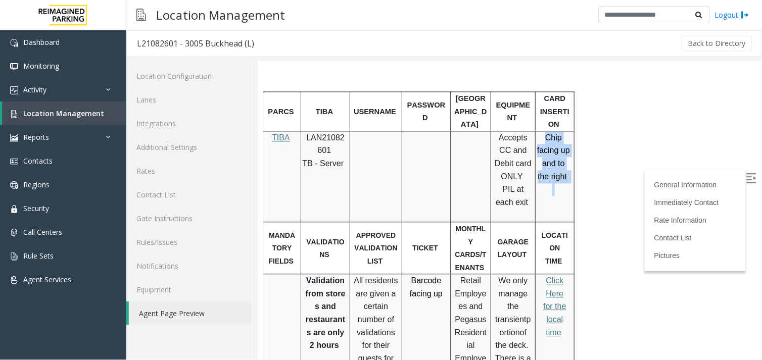
drag, startPoint x: 547, startPoint y: 112, endPoint x: 567, endPoint y: 163, distance: 55.0
click at [567, 163] on p "Chip facing up and to the right" at bounding box center [553, 163] width 34 height 65
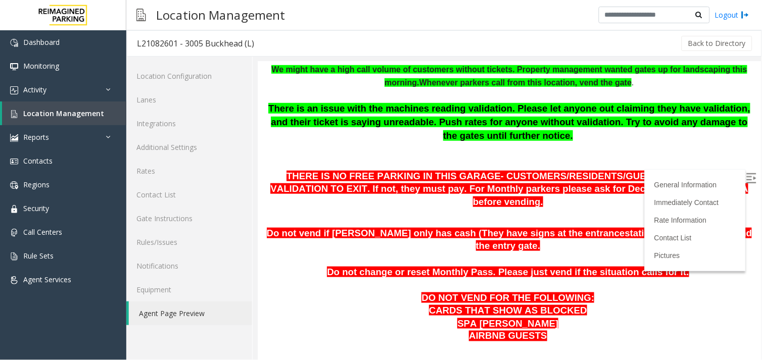
scroll to position [168, 0]
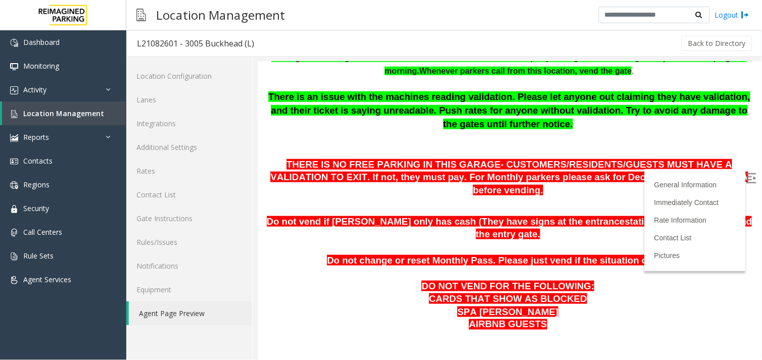
click at [419, 130] on p "There is an issue with the machines reading validation. Please let anyone out c…" at bounding box center [509, 123] width 488 height 66
click at [420, 130] on p "There is an issue with the machines reading validation. Please let anyone out c…" at bounding box center [509, 123] width 488 height 66
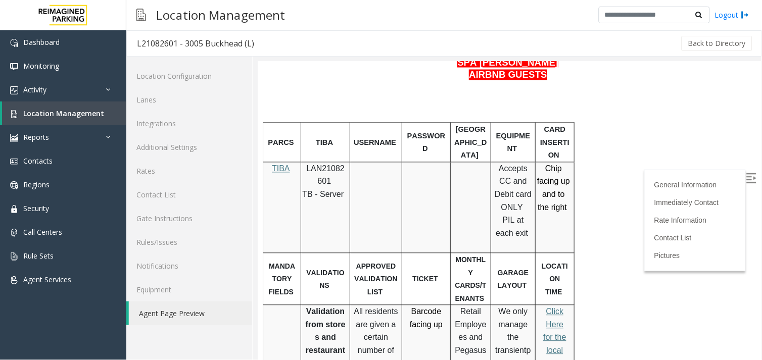
scroll to position [521, 0]
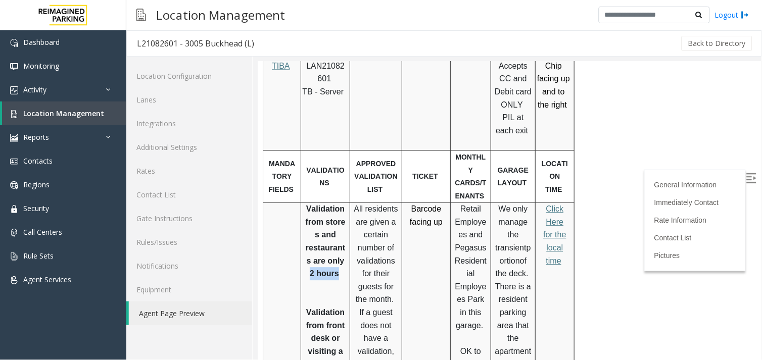
drag, startPoint x: 339, startPoint y: 227, endPoint x: 305, endPoint y: 219, distance: 34.2
click at [305, 219] on p "Validation from stores and restaurants are only 2 hours" at bounding box center [324, 241] width 41 height 78
drag, startPoint x: 305, startPoint y: 219, endPoint x: 386, endPoint y: 195, distance: 84.4
click at [422, 202] on td "Barcode facing up" at bounding box center [426, 364] width 49 height 324
click at [75, 89] on link "Activity" at bounding box center [63, 90] width 126 height 24
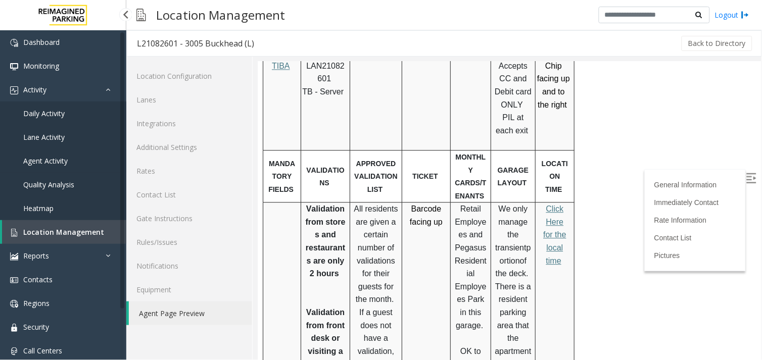
click at [60, 164] on span "Agent Activity" at bounding box center [45, 161] width 44 height 10
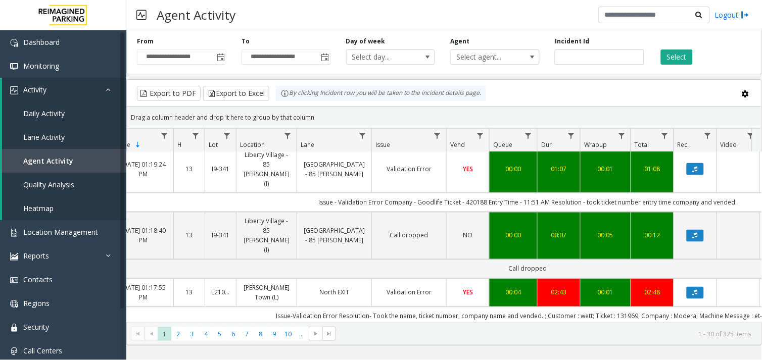
scroll to position [393, 71]
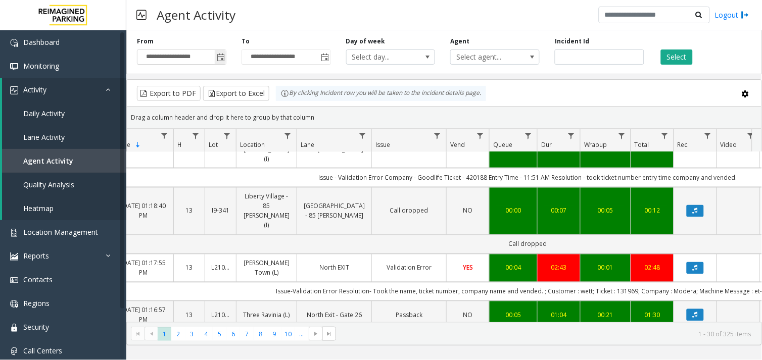
click at [223, 60] on span "Toggle popup" at bounding box center [221, 58] width 8 height 8
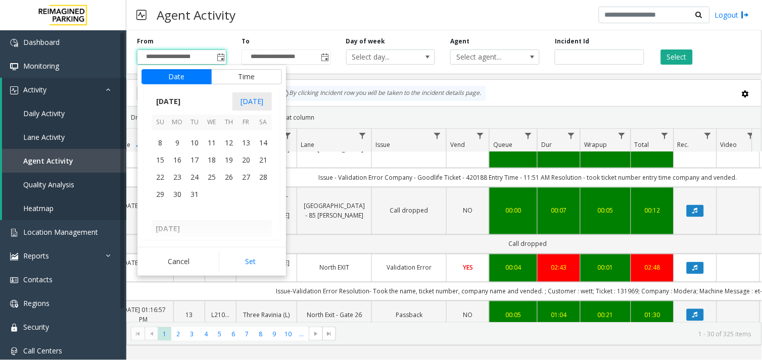
scroll to position [180383, 0]
click at [366, 112] on div "Drag a column header and drop it here to group by that column" at bounding box center [444, 118] width 635 height 18
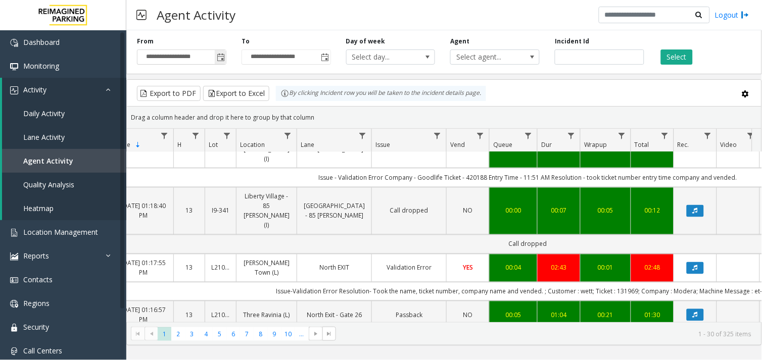
click at [222, 62] on span "Toggle popup" at bounding box center [220, 57] width 11 height 16
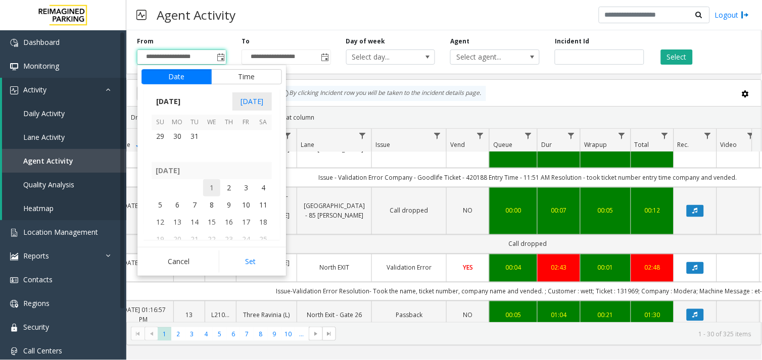
click at [211, 188] on span "1" at bounding box center [211, 187] width 17 height 17
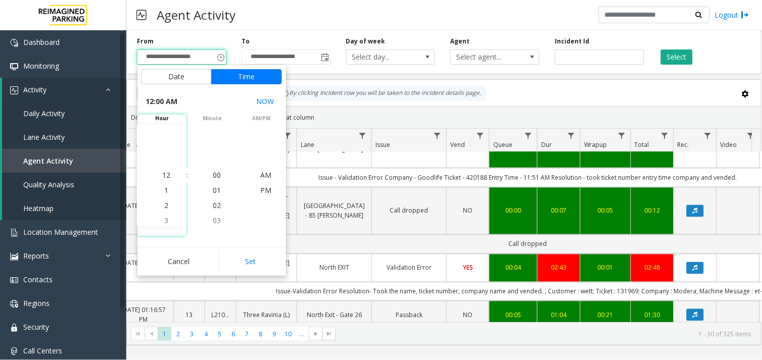
scroll to position [180432, 0]
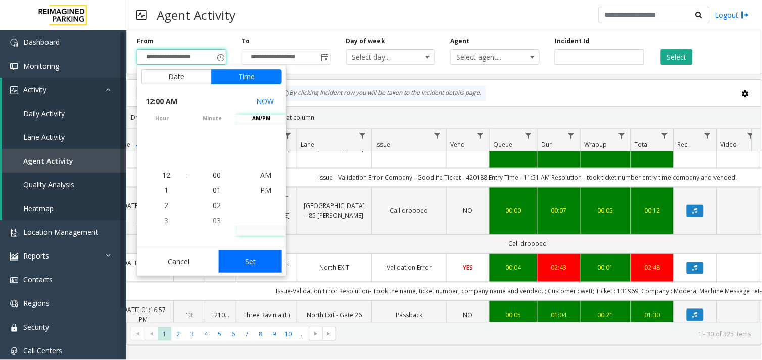
click at [247, 261] on button "Set" at bounding box center [251, 262] width 64 height 22
type input "**********"
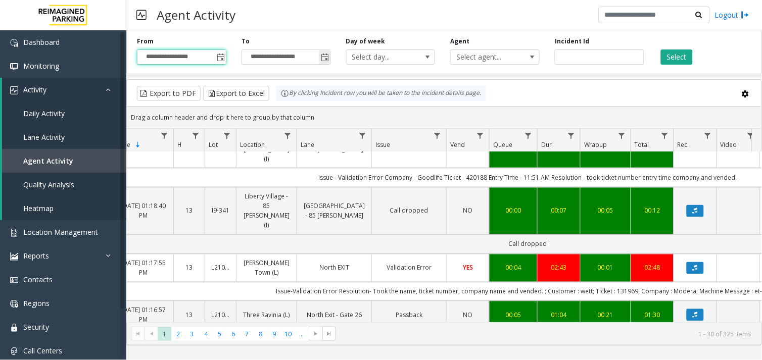
click at [325, 56] on span "Toggle popup" at bounding box center [326, 58] width 8 height 8
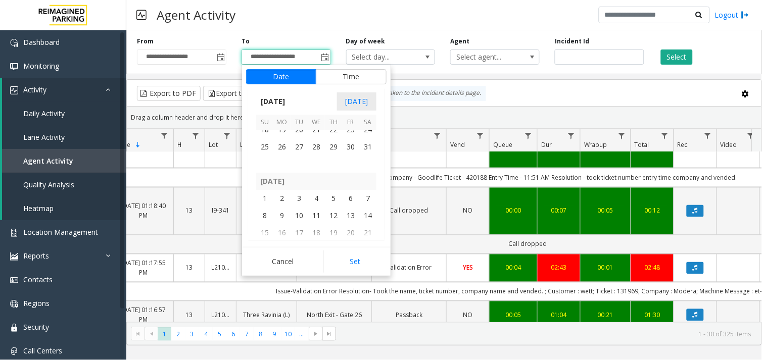
scroll to position [181001, 0]
click at [284, 238] on span "30" at bounding box center [281, 240] width 17 height 17
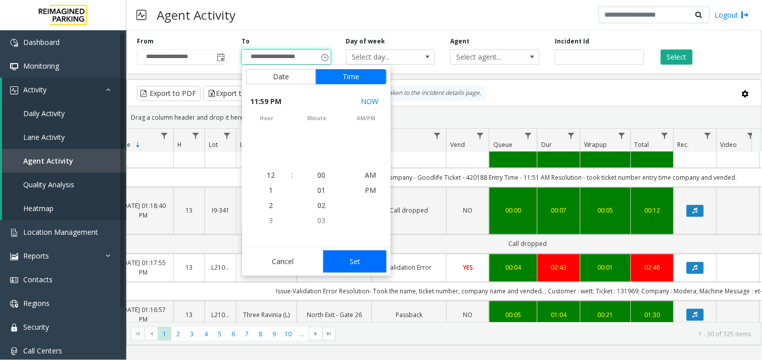
scroll to position [15, 0]
click at [357, 259] on button "Set" at bounding box center [356, 262] width 64 height 22
type input "**********"
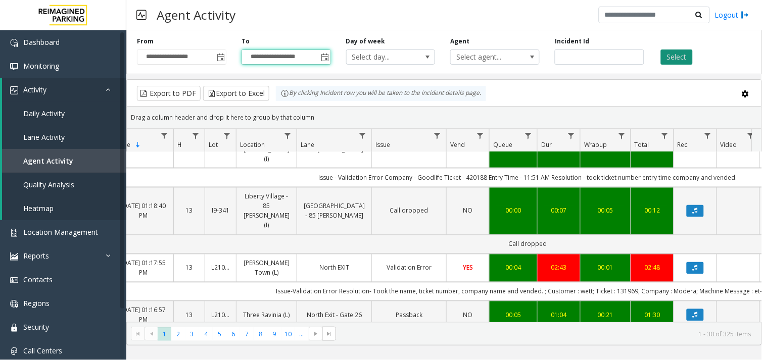
click at [665, 57] on button "Select" at bounding box center [677, 57] width 32 height 15
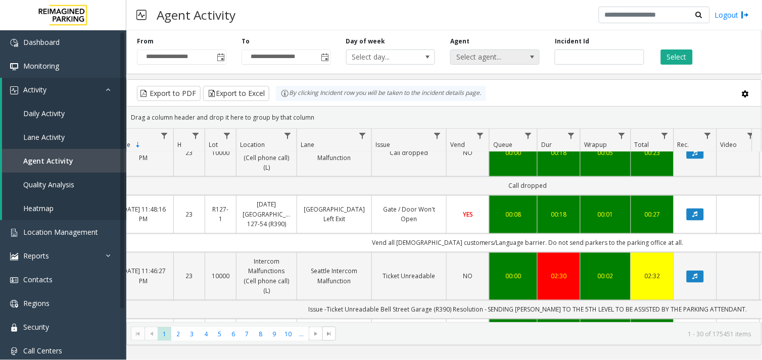
click at [524, 57] on span "Select agent..." at bounding box center [494, 57] width 89 height 15
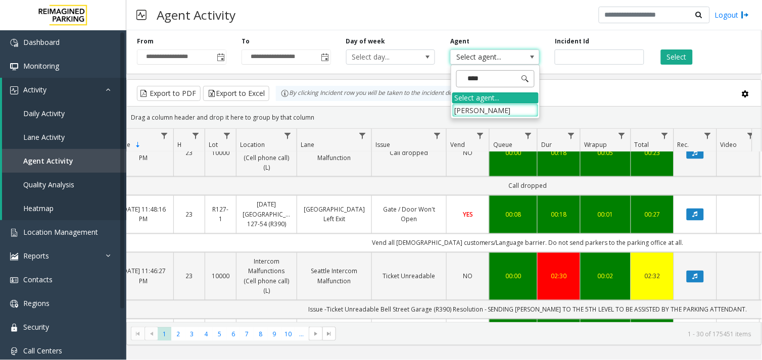
type input "*****"
click at [502, 116] on li "[PERSON_NAME]" at bounding box center [495, 111] width 86 height 14
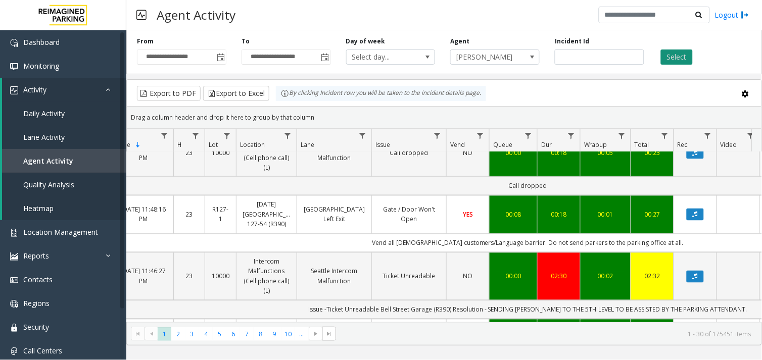
click at [668, 62] on button "Select" at bounding box center [677, 57] width 32 height 15
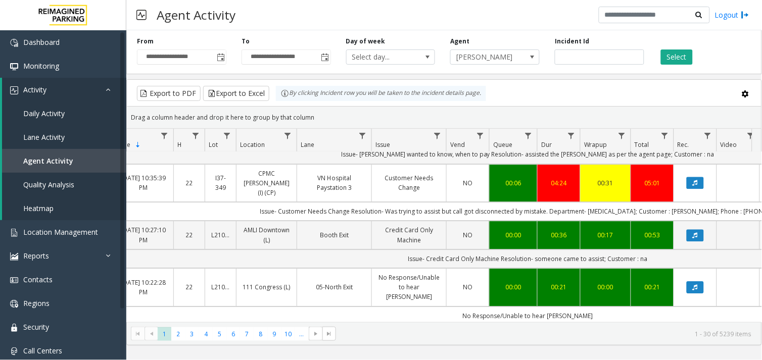
scroll to position [674, 71]
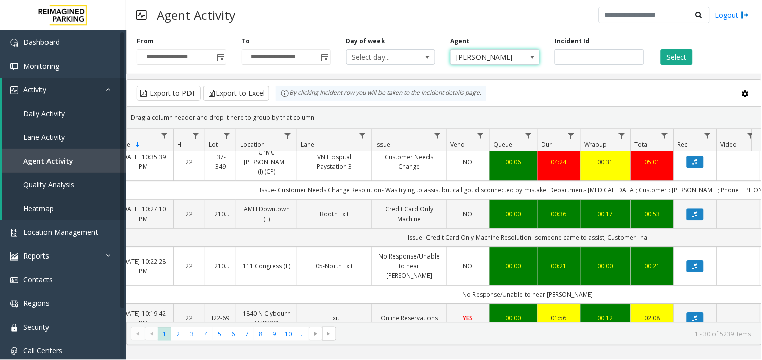
click at [491, 56] on span "[PERSON_NAME]" at bounding box center [486, 57] width 71 height 14
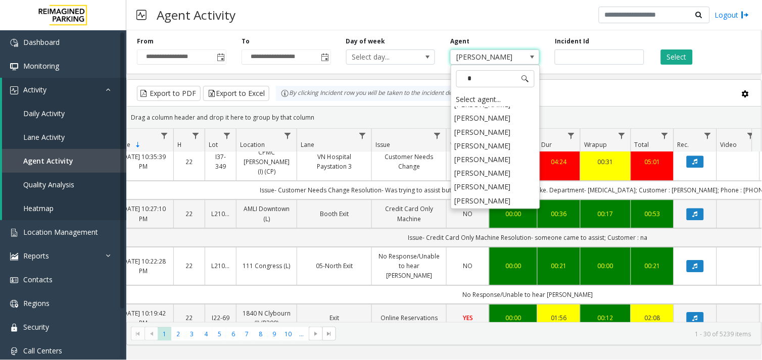
scroll to position [0, 0]
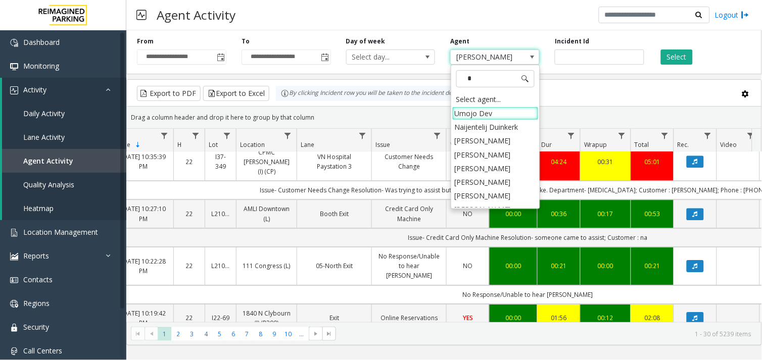
type input "**"
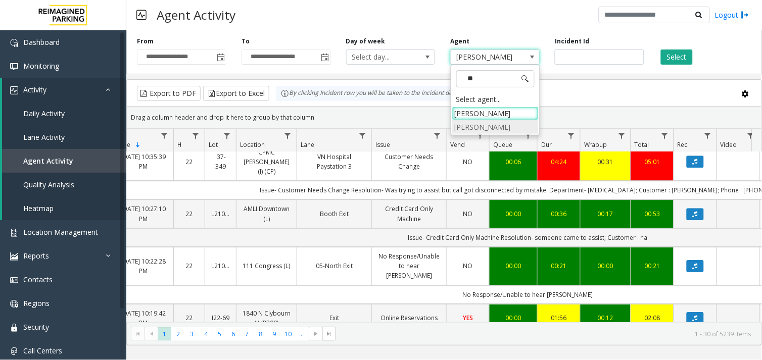
click at [496, 124] on li "[PERSON_NAME]" at bounding box center [495, 127] width 86 height 14
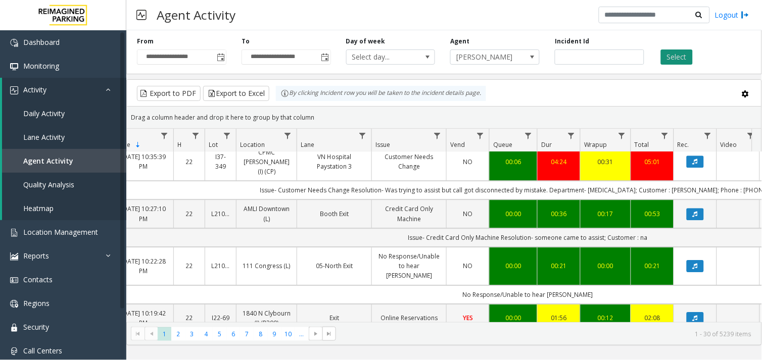
click at [670, 54] on button "Select" at bounding box center [677, 57] width 32 height 15
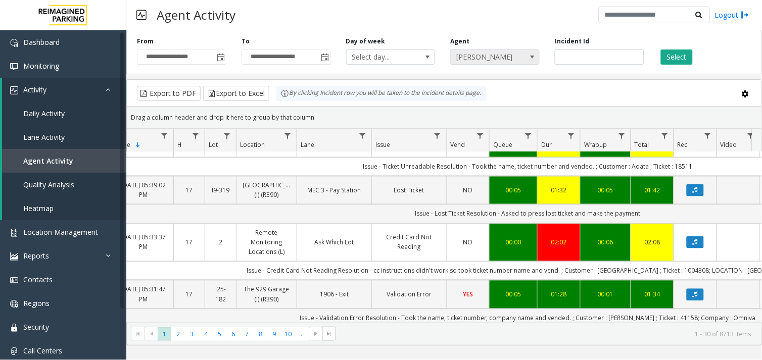
scroll to position [1292, 71]
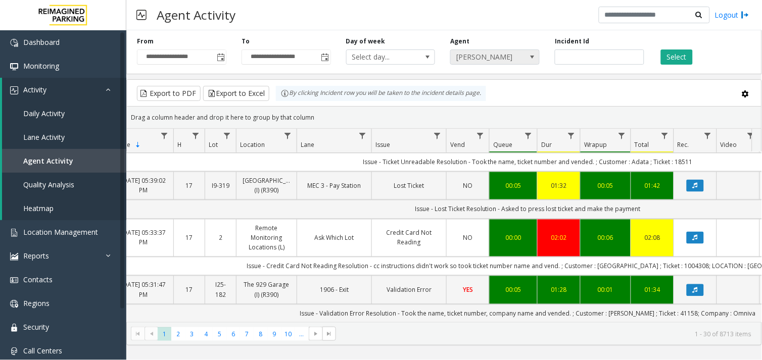
click at [482, 56] on span "[PERSON_NAME]" at bounding box center [486, 57] width 71 height 14
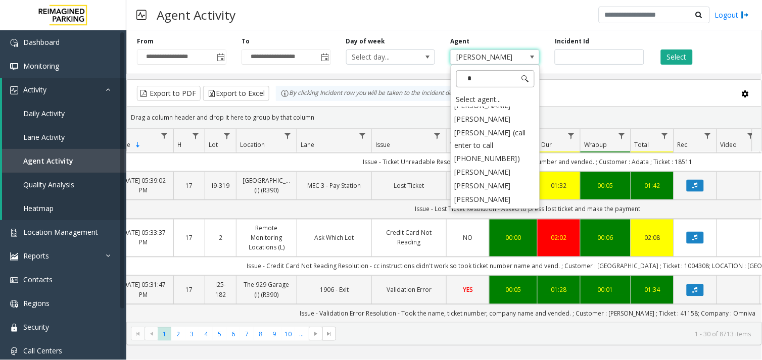
scroll to position [0, 0]
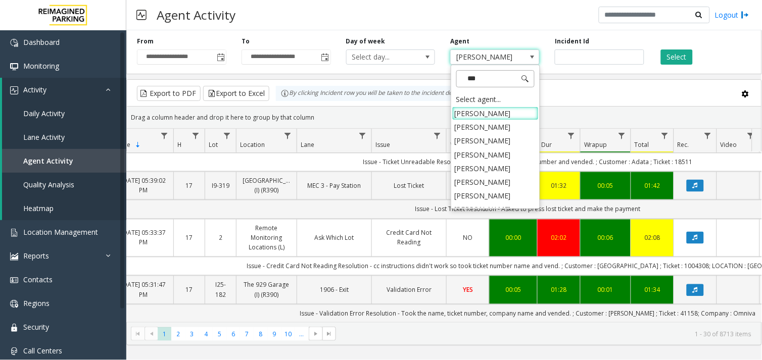
type input "****"
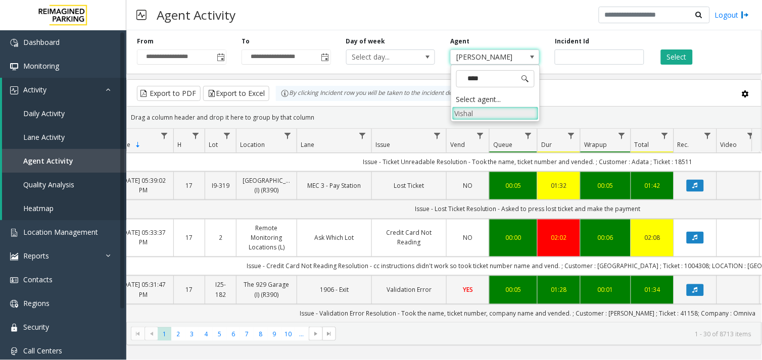
click at [497, 109] on li "Vishal" at bounding box center [495, 114] width 86 height 14
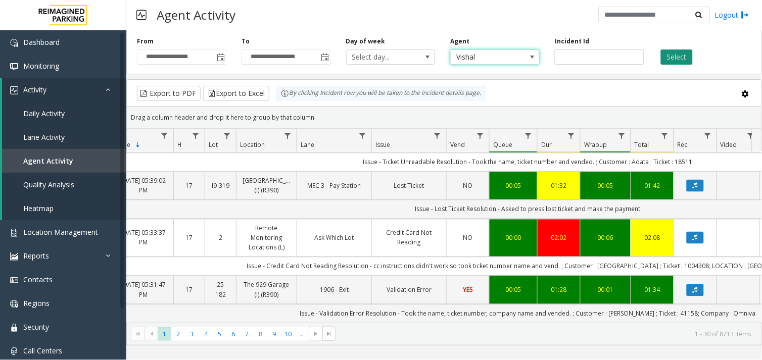
click at [688, 54] on button "Select" at bounding box center [677, 57] width 32 height 15
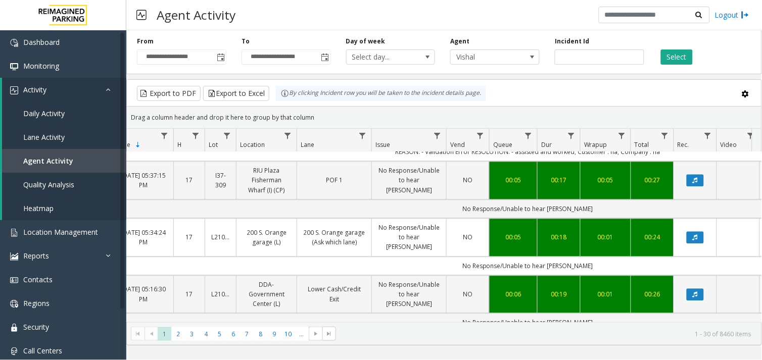
scroll to position [1388, 71]
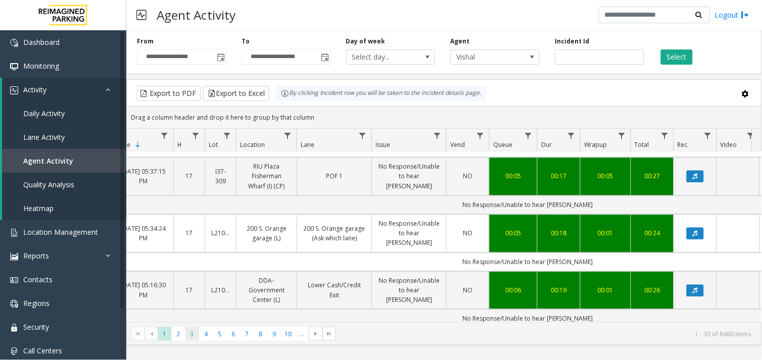
click at [191, 336] on span "3" at bounding box center [193, 335] width 14 height 14
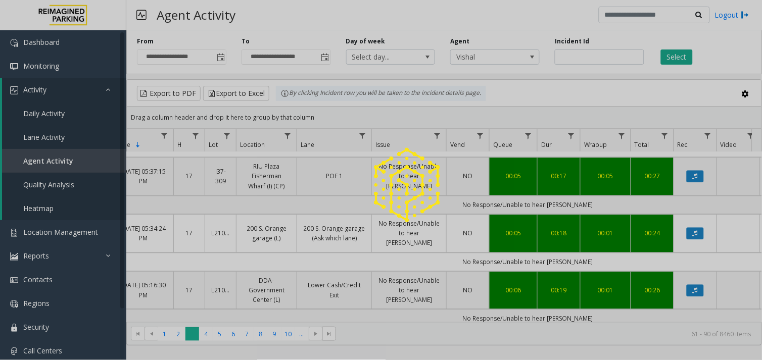
scroll to position [0, 71]
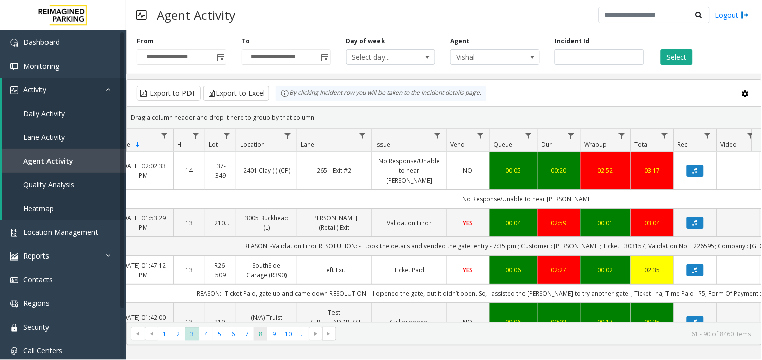
click at [261, 335] on span "8" at bounding box center [261, 335] width 14 height 14
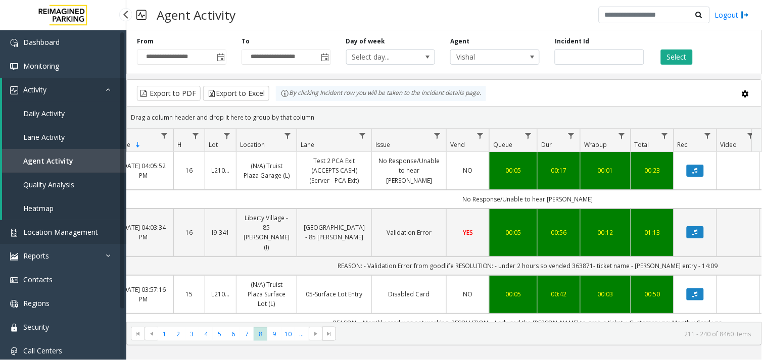
click at [48, 231] on span "Location Management" at bounding box center [60, 232] width 75 height 10
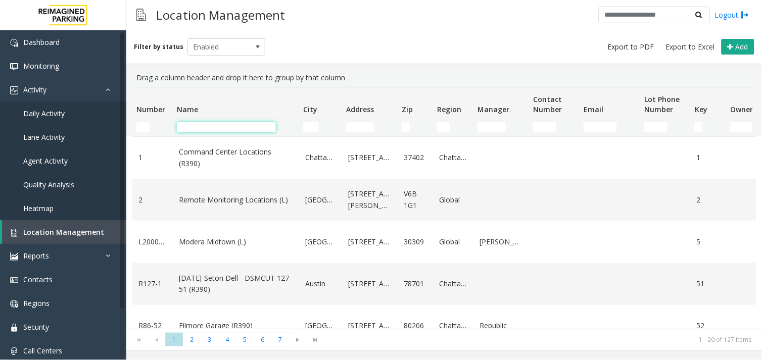
click at [214, 132] on input "Name Filter" at bounding box center [226, 127] width 99 height 10
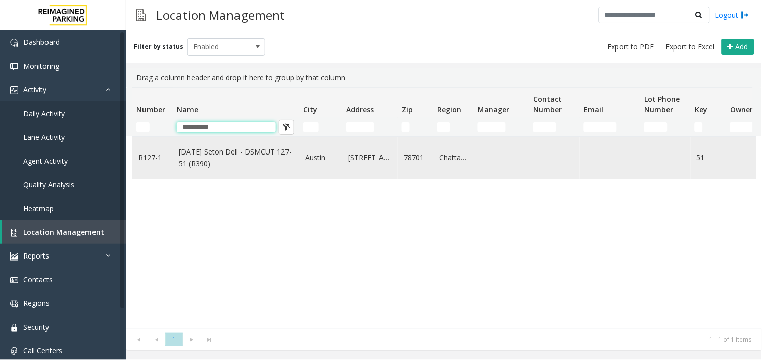
type input "**********"
click at [211, 147] on link "[DATE] Seton Dell - DSMCUT 127-51 (R390)" at bounding box center [236, 158] width 114 height 23
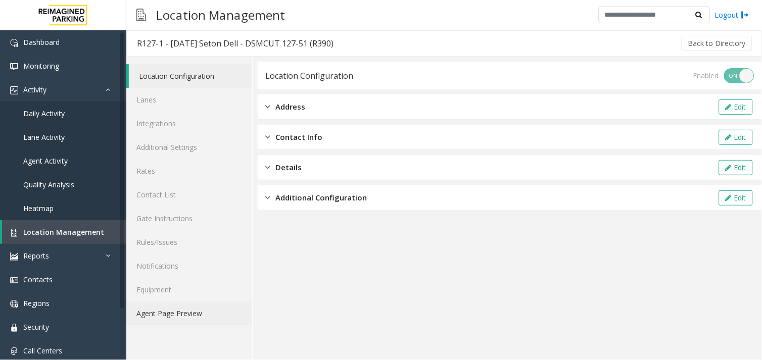
click at [174, 315] on link "Agent Page Preview" at bounding box center [189, 314] width 126 height 24
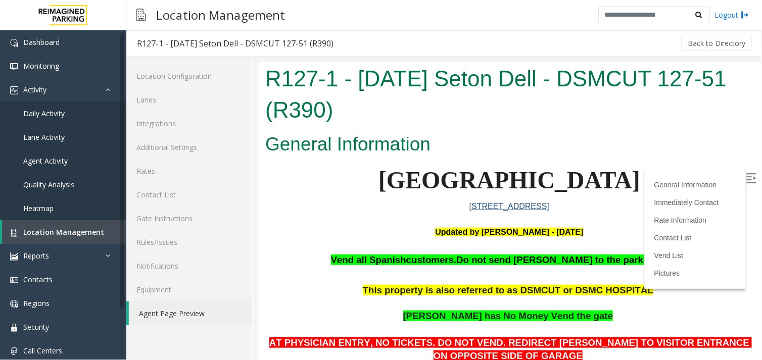
drag, startPoint x: 405, startPoint y: 123, endPoint x: 298, endPoint y: 88, distance: 113.3
click at [298, 88] on h1 "R127-1 - [DATE] Seton Dell - DSMCUT 127-51 (R390)" at bounding box center [509, 94] width 488 height 62
drag, startPoint x: 298, startPoint y: 88, endPoint x: 339, endPoint y: 150, distance: 74.3
click at [339, 150] on h2 "General Information" at bounding box center [509, 144] width 488 height 26
click at [332, 146] on h2 "General Information" at bounding box center [509, 144] width 488 height 26
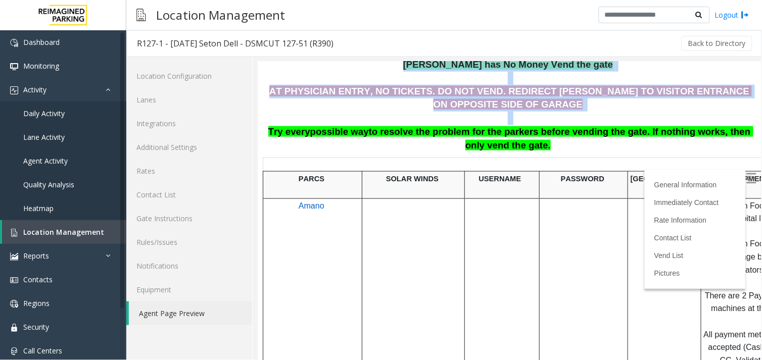
scroll to position [290, 0]
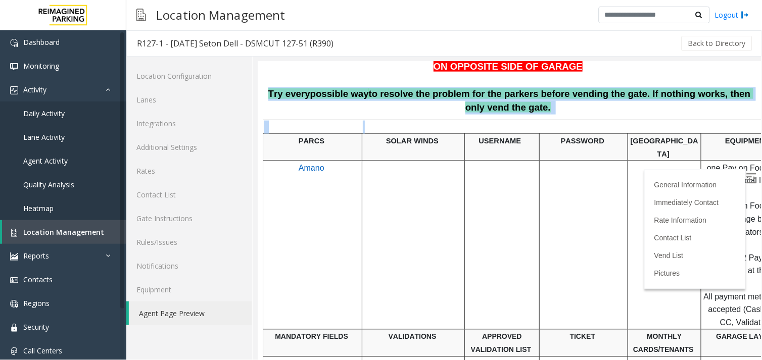
drag, startPoint x: 268, startPoint y: 330, endPoint x: 539, endPoint y: 117, distance: 344.9
click at [539, 117] on div "General Information [GEOGRAPHIC_DATA] [STREET_ADDRESS] Updated by [PERSON_NAME]…" at bounding box center [508, 352] width 503 height 1026
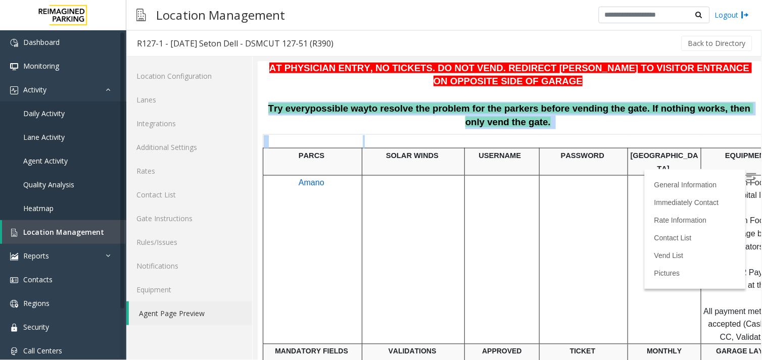
scroll to position [234, 0]
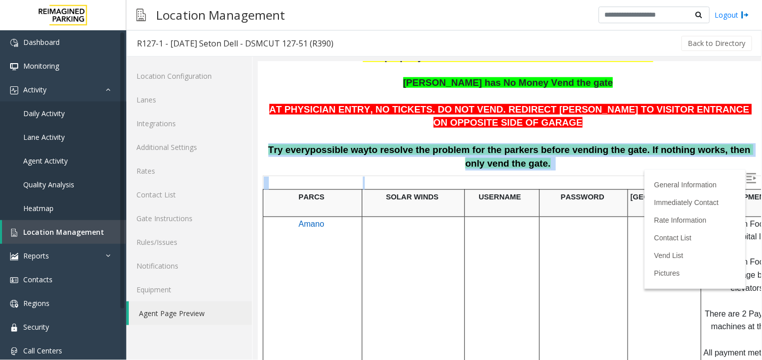
click at [549, 169] on p "AT PHYSICIAN ENTRY, NO TICKETS. DO NOT VEND. REDIRECT [PERSON_NAME] TO VISITOR …" at bounding box center [509, 137] width 488 height 68
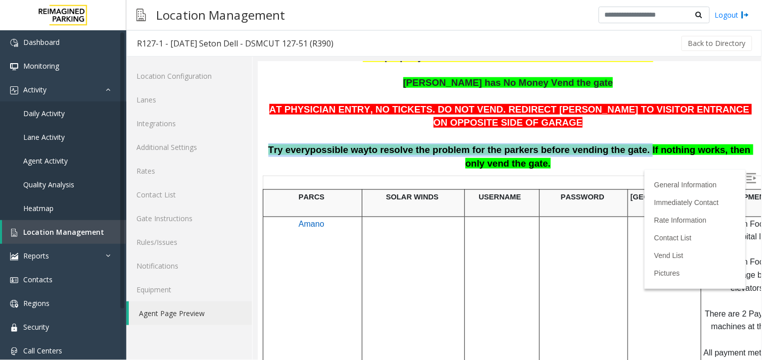
drag, startPoint x: 270, startPoint y: 146, endPoint x: 610, endPoint y: 156, distance: 340.4
click at [610, 156] on p "AT PHYSICIAN ENTRY, NO TICKETS. DO NOT VEND. REDIRECT [PERSON_NAME] TO VISITOR …" at bounding box center [509, 137] width 488 height 68
drag, startPoint x: 610, startPoint y: 156, endPoint x: 609, endPoint y: 150, distance: 6.1
click at [609, 150] on span "to resolve the problem for the parkers before vending the gate. If nothing work…" at bounding box center [561, 156] width 385 height 24
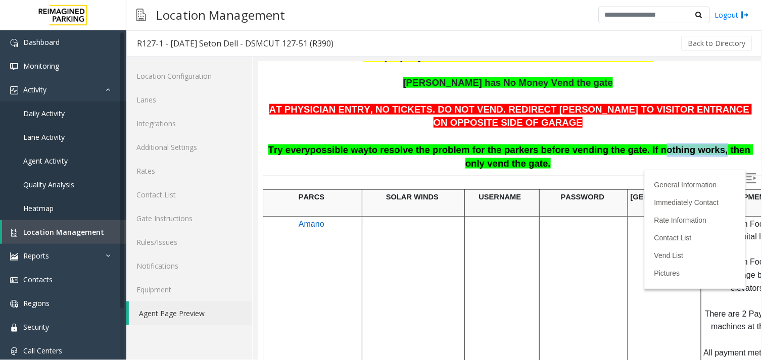
drag, startPoint x: 620, startPoint y: 150, endPoint x: 677, endPoint y: 149, distance: 56.6
click at [677, 149] on span "to resolve the problem for the parkers before vending the gate. If nothing work…" at bounding box center [561, 156] width 385 height 24
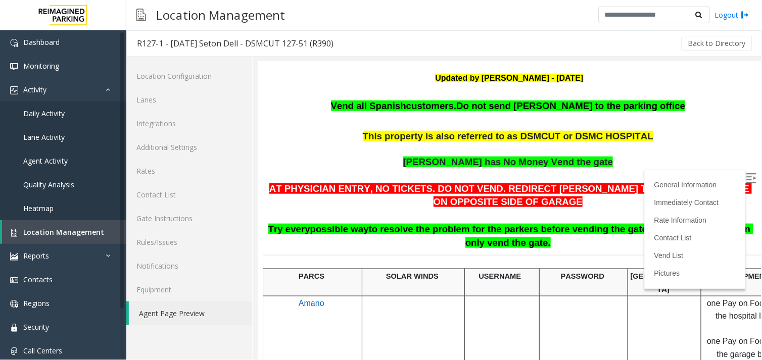
scroll to position [121, 0]
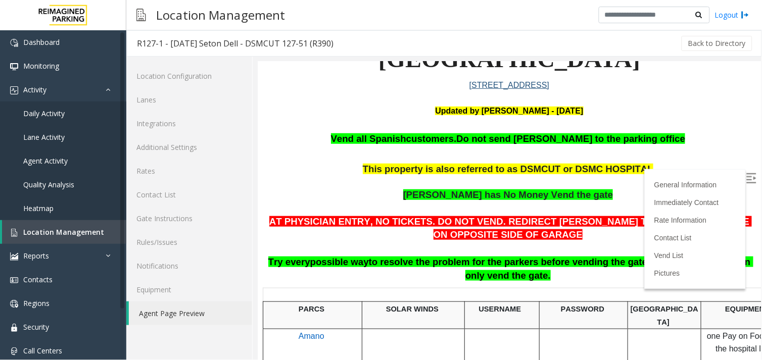
click at [349, 265] on span "possible way" at bounding box center [339, 261] width 59 height 11
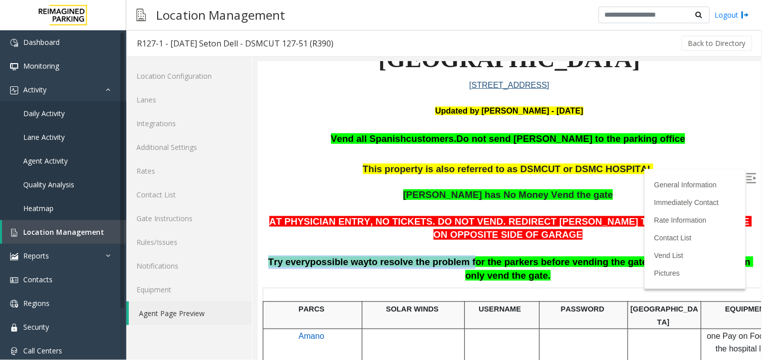
drag, startPoint x: 267, startPoint y: 265, endPoint x: 453, endPoint y: 266, distance: 186.0
click at [453, 266] on p "AT PHYSICIAN ENTRY, NO TICKETS. DO NOT VEND. REDIRECT [PERSON_NAME] TO VISITOR …" at bounding box center [509, 249] width 488 height 68
drag, startPoint x: 453, startPoint y: 266, endPoint x: 381, endPoint y: 267, distance: 72.3
click at [381, 267] on span "to resolve the problem for the parkers before vending the gate. If nothing work…" at bounding box center [561, 268] width 385 height 24
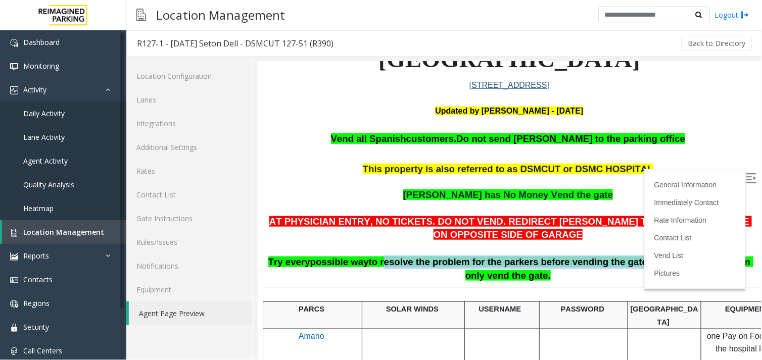
drag, startPoint x: 373, startPoint y: 261, endPoint x: 610, endPoint y: 262, distance: 237.1
click at [610, 262] on span "to resolve the problem for the parkers before vending the gate. If nothing work…" at bounding box center [561, 268] width 385 height 24
click at [472, 268] on p "AT PHYSICIAN ENTRY, NO TICKETS. DO NOT VEND. REDIRECT [PERSON_NAME] TO VISITOR …" at bounding box center [509, 249] width 488 height 68
drag, startPoint x: 536, startPoint y: 276, endPoint x: 355, endPoint y: 260, distance: 181.7
click at [355, 260] on p "AT PHYSICIAN ENTRY, NO TICKETS. DO NOT VEND. REDIRECT [PERSON_NAME] TO VISITOR …" at bounding box center [509, 249] width 488 height 68
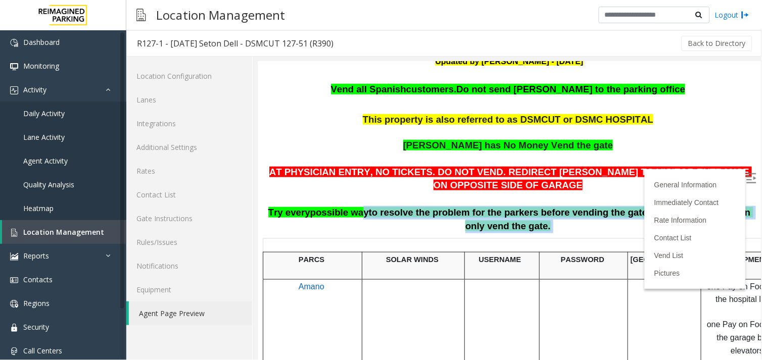
scroll to position [224, 0]
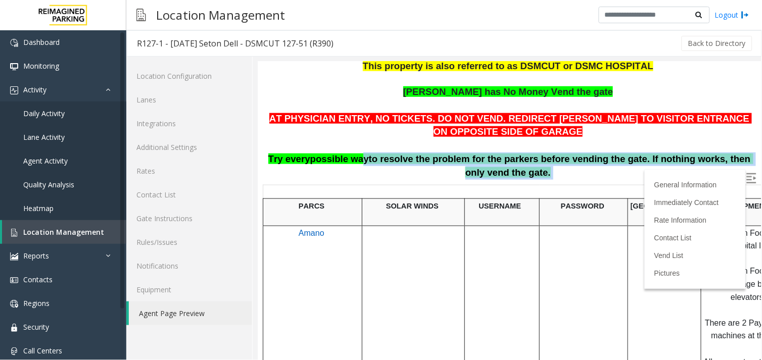
click at [375, 176] on p "AT PHYSICIAN ENTRY, NO TICKETS. DO NOT VEND. REDIRECT [PERSON_NAME] TO VISITOR …" at bounding box center [509, 146] width 488 height 68
drag, startPoint x: 533, startPoint y: 176, endPoint x: 265, endPoint y: 156, distance: 268.2
click at [265, 156] on p "AT PHYSICIAN ENTRY, NO TICKETS. DO NOT VEND. REDIRECT [PERSON_NAME] TO VISITOR …" at bounding box center [509, 146] width 488 height 68
click at [495, 159] on span "to resolve the problem for the parkers before vending the gate. If nothing work…" at bounding box center [561, 165] width 385 height 24
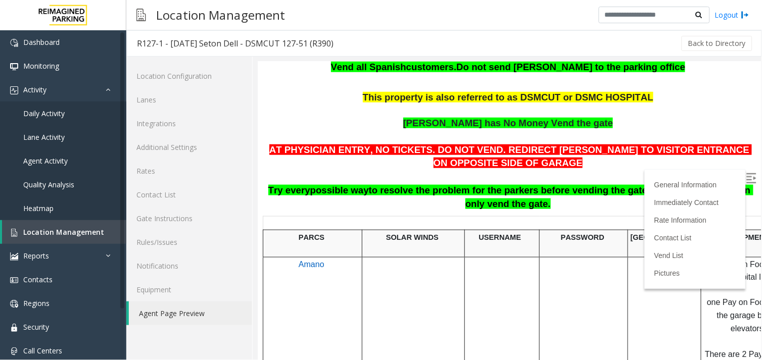
scroll to position [168, 0]
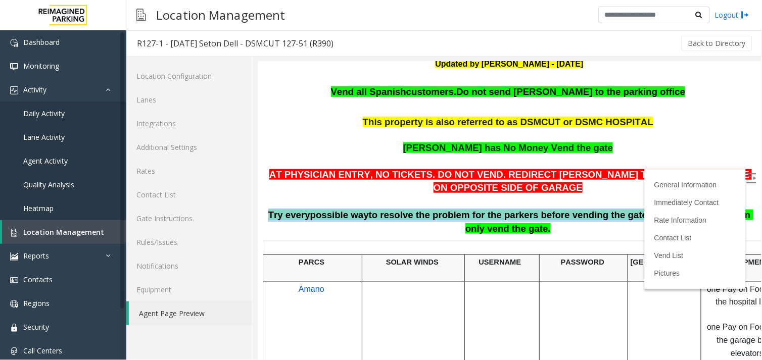
drag, startPoint x: 265, startPoint y: 217, endPoint x: 604, endPoint y: 216, distance: 338.7
click at [604, 216] on p "AT PHYSICIAN ENTRY, NO TICKETS. DO NOT VEND. REDIRECT [PERSON_NAME] TO VISITOR …" at bounding box center [509, 202] width 488 height 68
click at [333, 221] on p "AT PHYSICIAN ENTRY, NO TICKETS. DO NOT VEND. REDIRECT [PERSON_NAME] TO VISITOR …" at bounding box center [509, 202] width 488 height 68
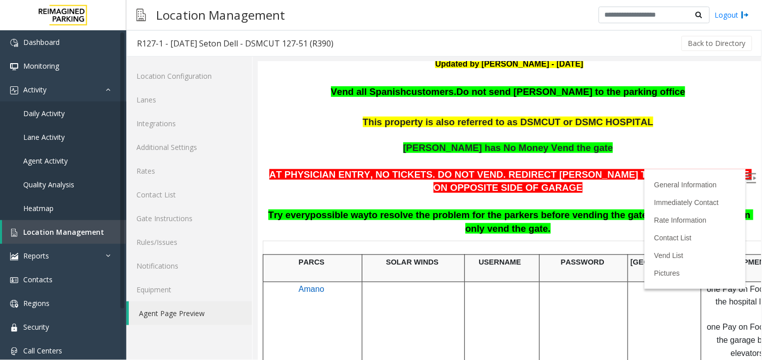
drag, startPoint x: 615, startPoint y: 211, endPoint x: 672, endPoint y: 216, distance: 56.8
click at [672, 216] on span "to resolve the problem for the parkers before vending the gate. If nothing work…" at bounding box center [561, 221] width 385 height 24
drag, startPoint x: 672, startPoint y: 216, endPoint x: 491, endPoint y: 236, distance: 181.6
drag, startPoint x: 615, startPoint y: 218, endPoint x: 675, endPoint y: 219, distance: 59.7
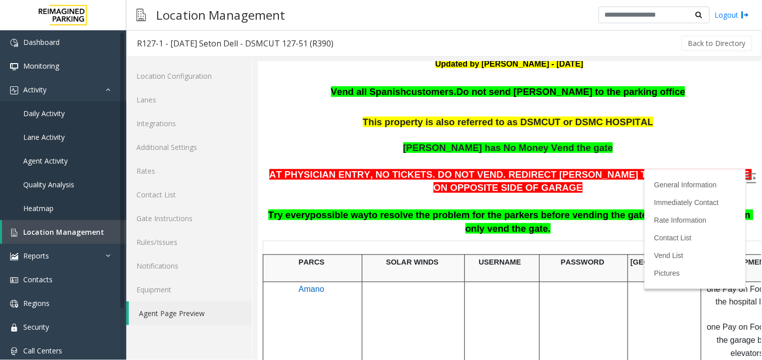
click at [675, 219] on span "to resolve the problem for the parkers before vending the gate. If nothing work…" at bounding box center [561, 221] width 385 height 24
drag, startPoint x: 675, startPoint y: 219, endPoint x: 613, endPoint y: 233, distance: 63.7
click at [613, 233] on p "AT PHYSICIAN ENTRY, NO TICKETS. DO NOT VEND. REDIRECT [PERSON_NAME] TO VISITOR …" at bounding box center [509, 202] width 488 height 68
click at [549, 112] on p at bounding box center [509, 109] width 488 height 14
